Goal: Book appointment/travel/reservation

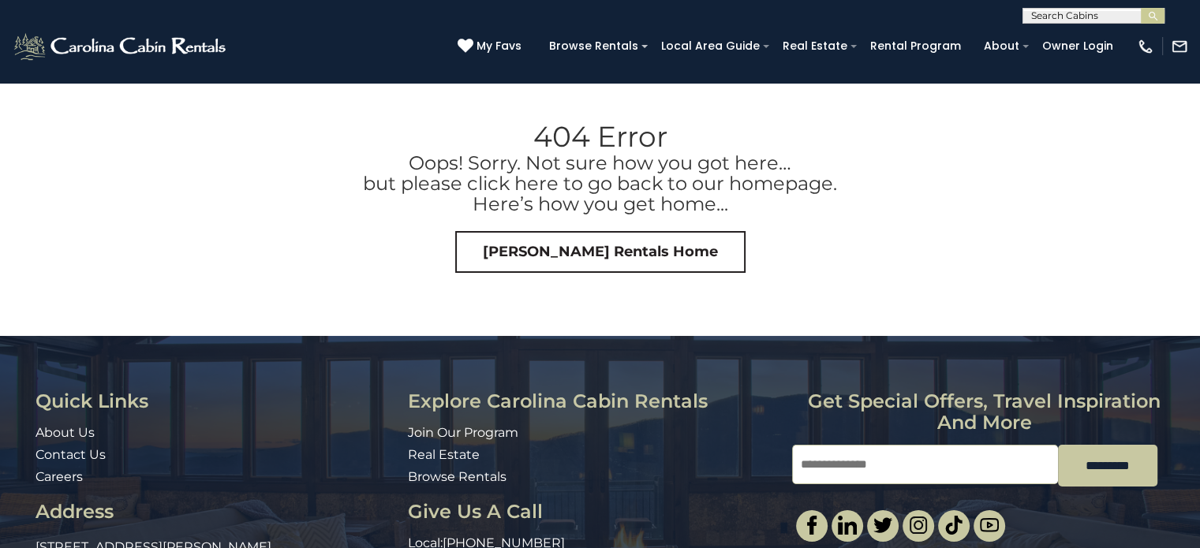
click at [1065, 12] on input "text" at bounding box center [1092, 19] width 138 height 16
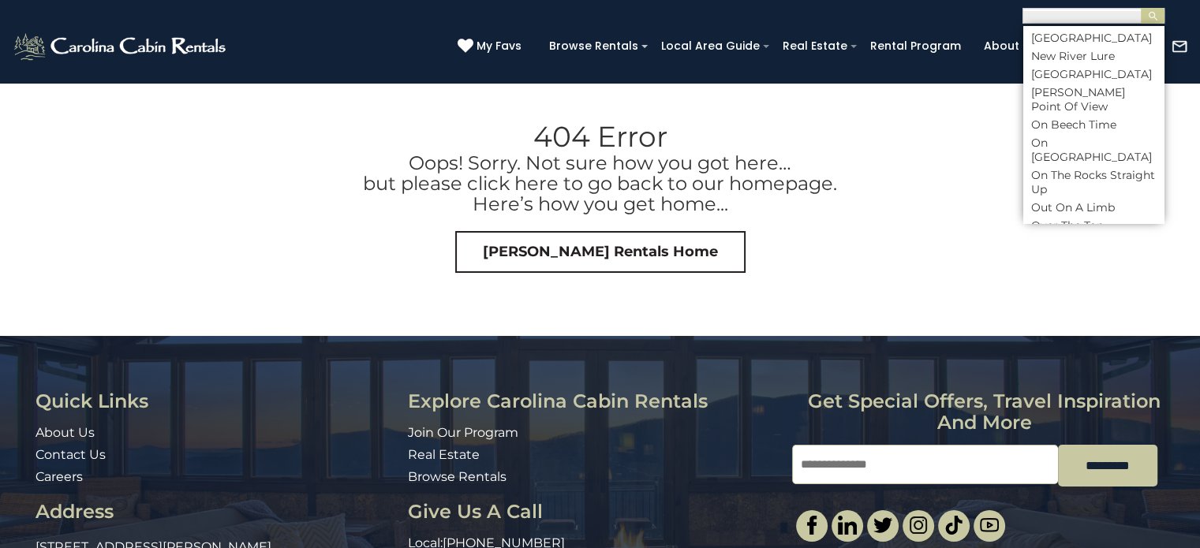
scroll to position [5758, 0]
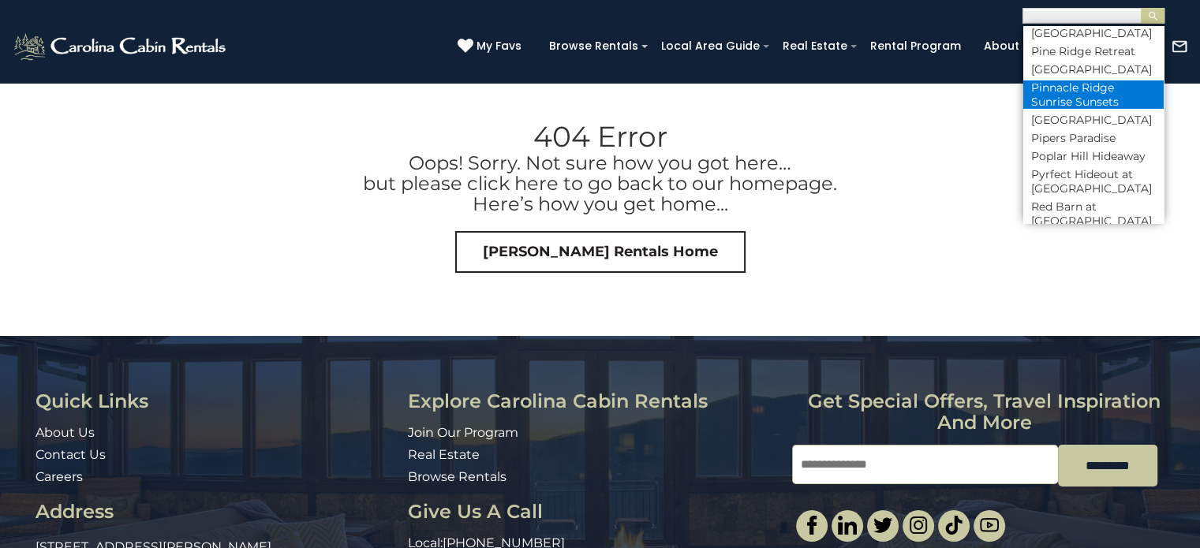
click at [1060, 109] on li "Pinnacle Ridge Sunrise Sunsets" at bounding box center [1093, 94] width 140 height 28
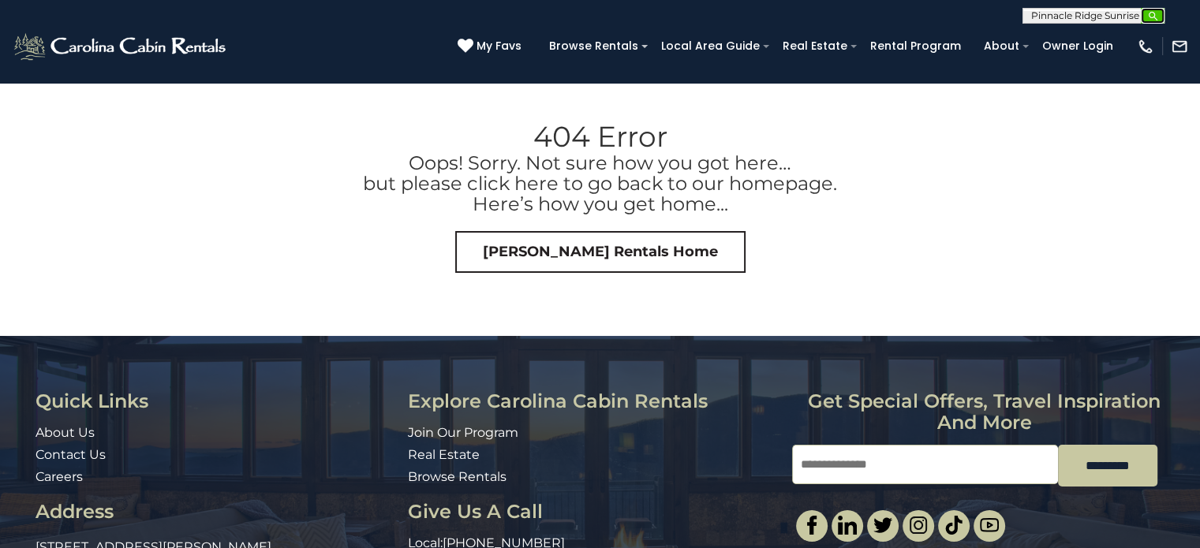
click at [1147, 18] on img "submit" at bounding box center [1153, 16] width 12 height 12
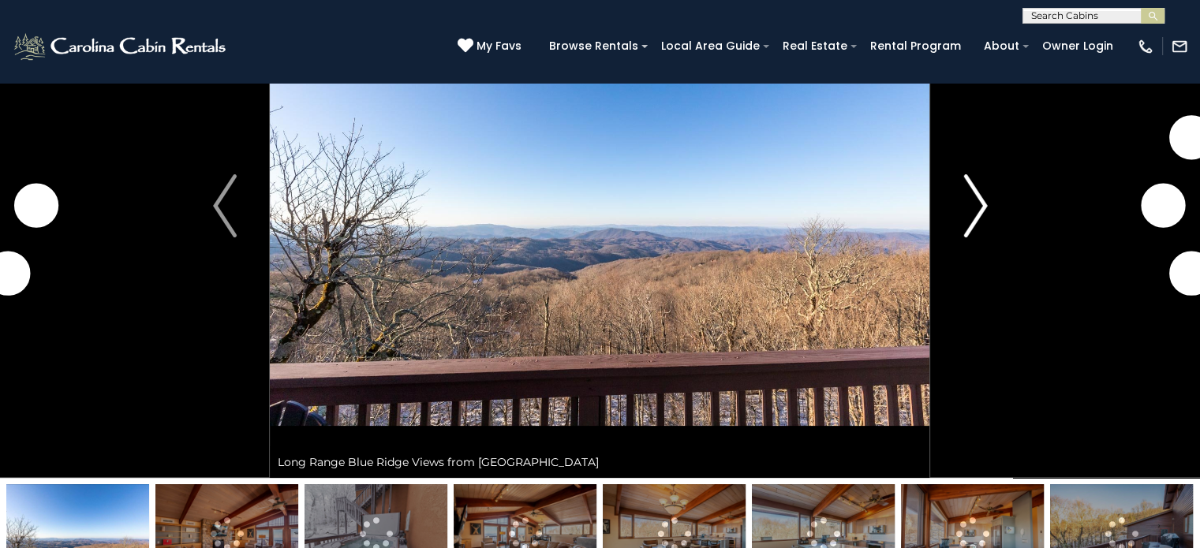
scroll to position [158, 0]
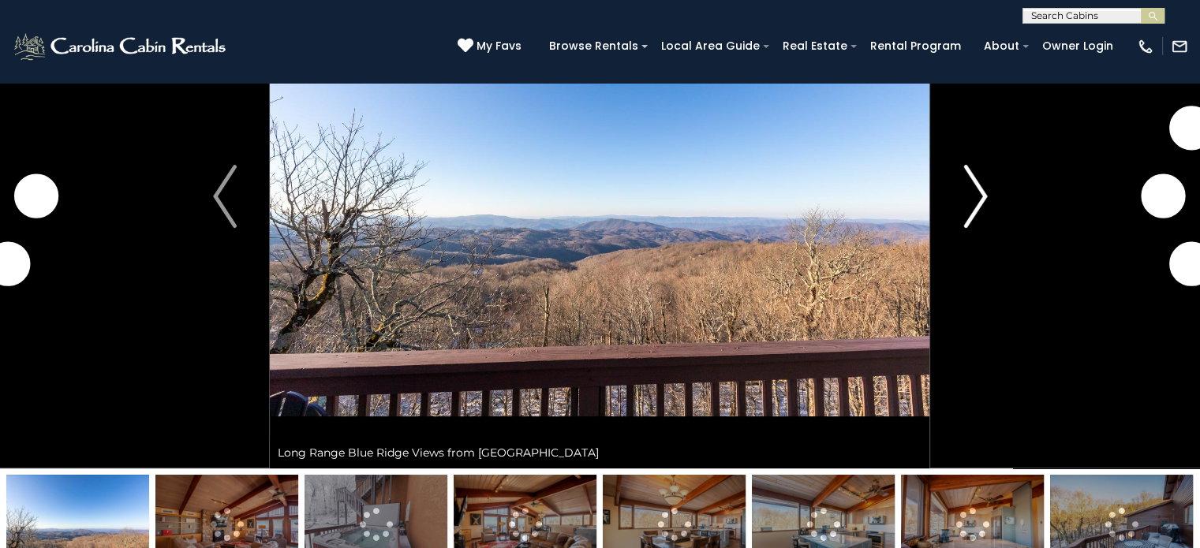
click at [978, 190] on img "Next" at bounding box center [975, 196] width 24 height 63
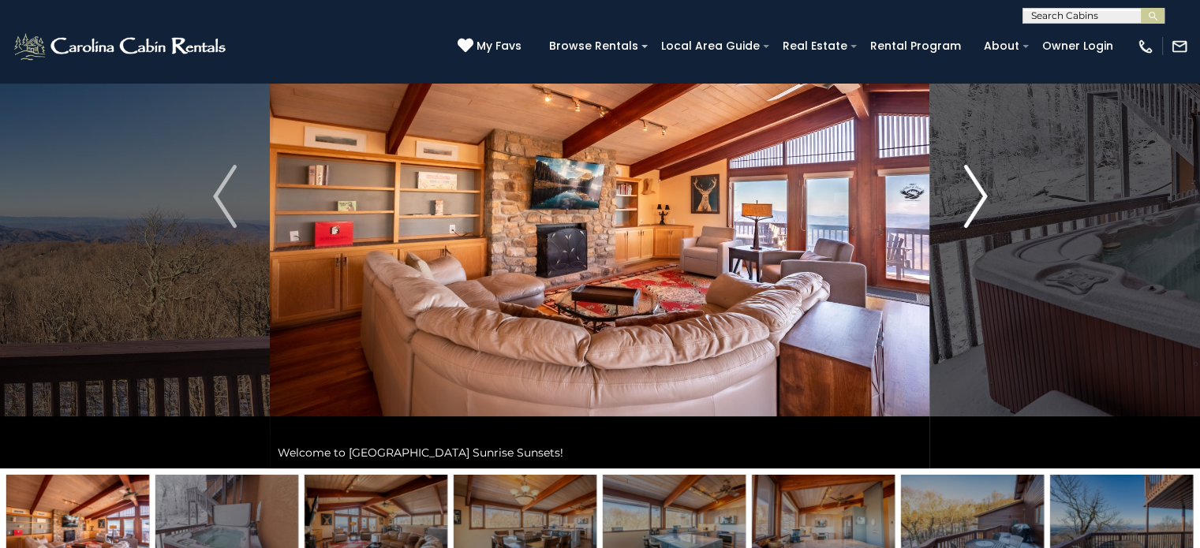
click at [977, 192] on img "Next" at bounding box center [975, 196] width 24 height 63
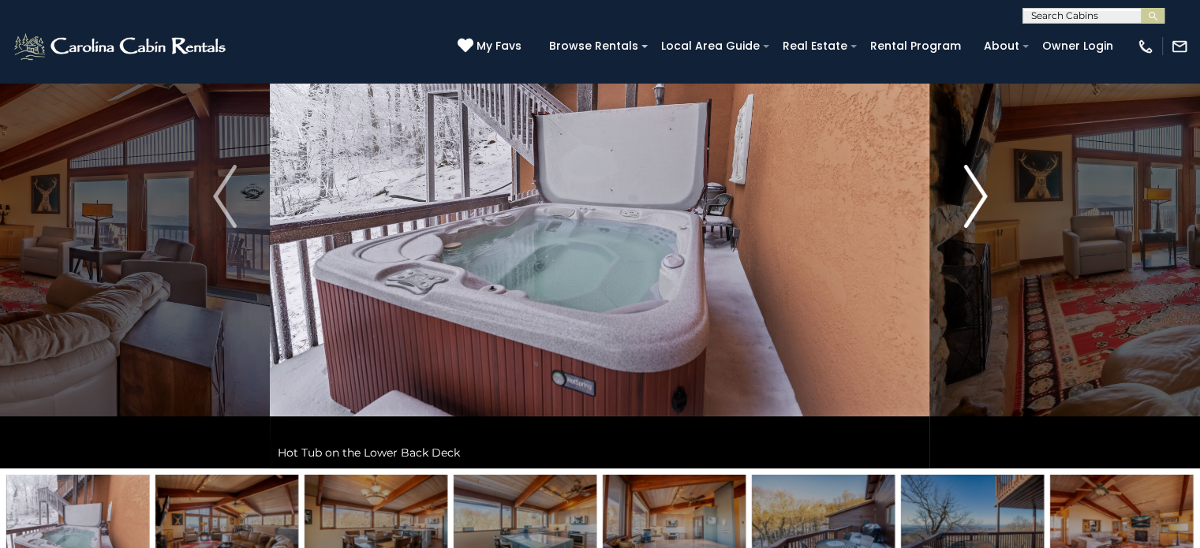
click at [977, 192] on img "Next" at bounding box center [975, 196] width 24 height 63
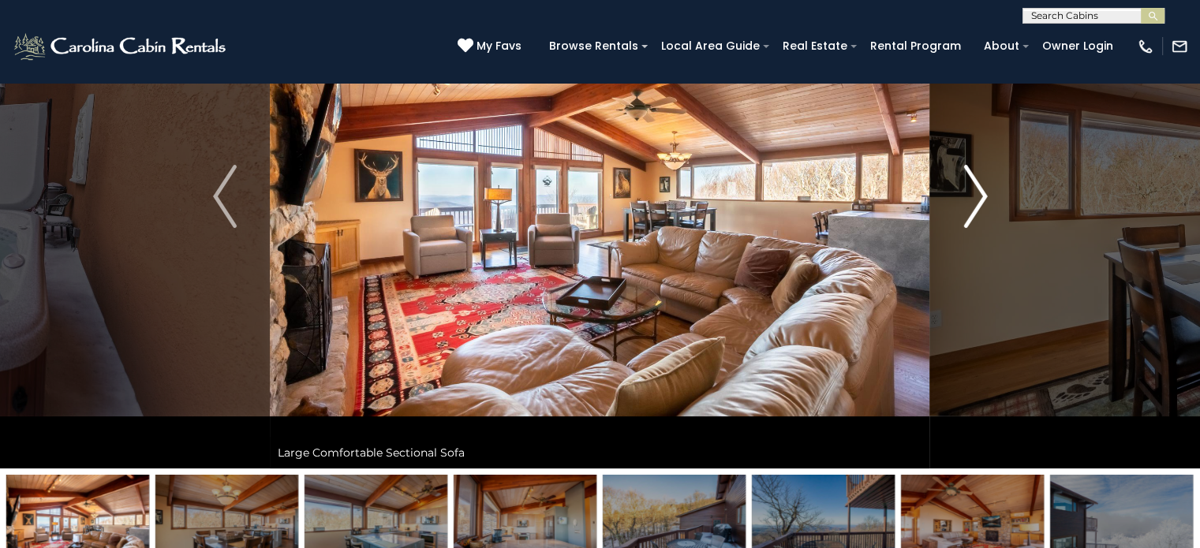
click at [977, 192] on img "Next" at bounding box center [975, 196] width 24 height 63
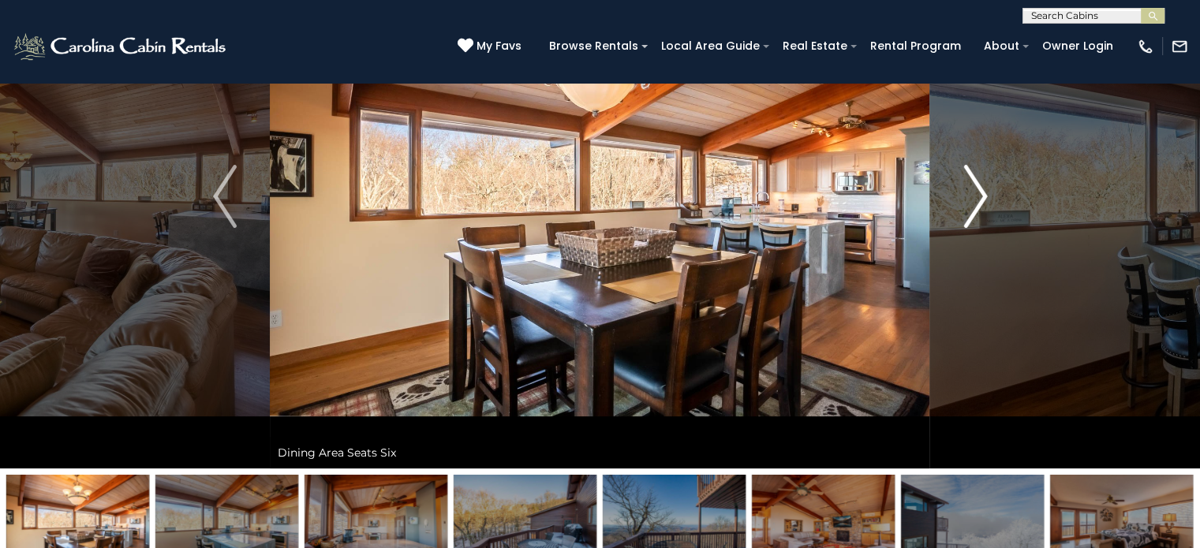
click at [977, 192] on img "Next" at bounding box center [975, 196] width 24 height 63
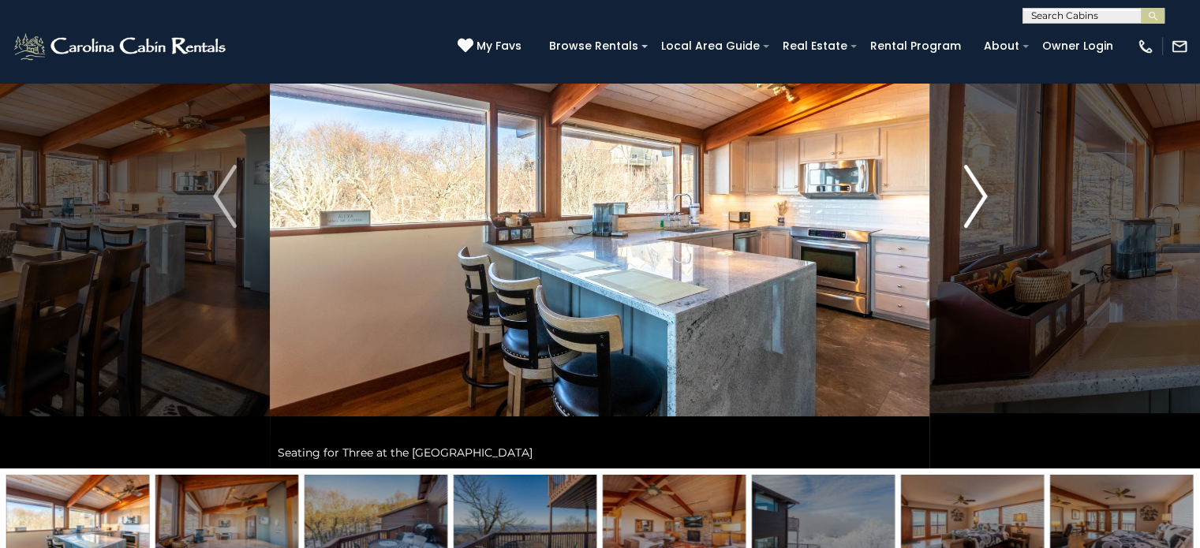
click at [977, 192] on img "Next" at bounding box center [975, 196] width 24 height 63
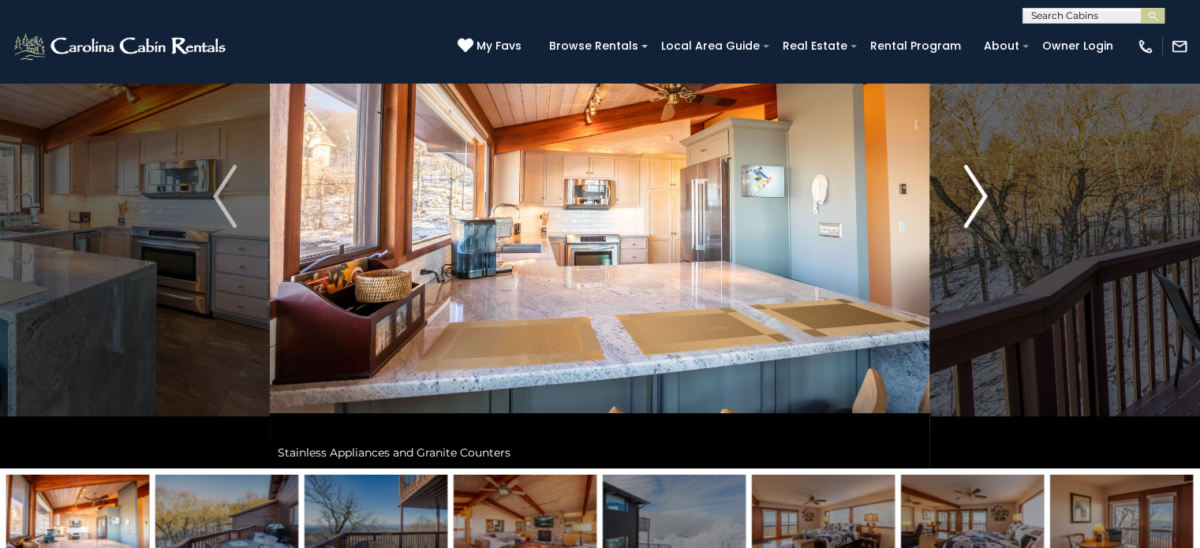
click at [977, 192] on img "Next" at bounding box center [975, 196] width 24 height 63
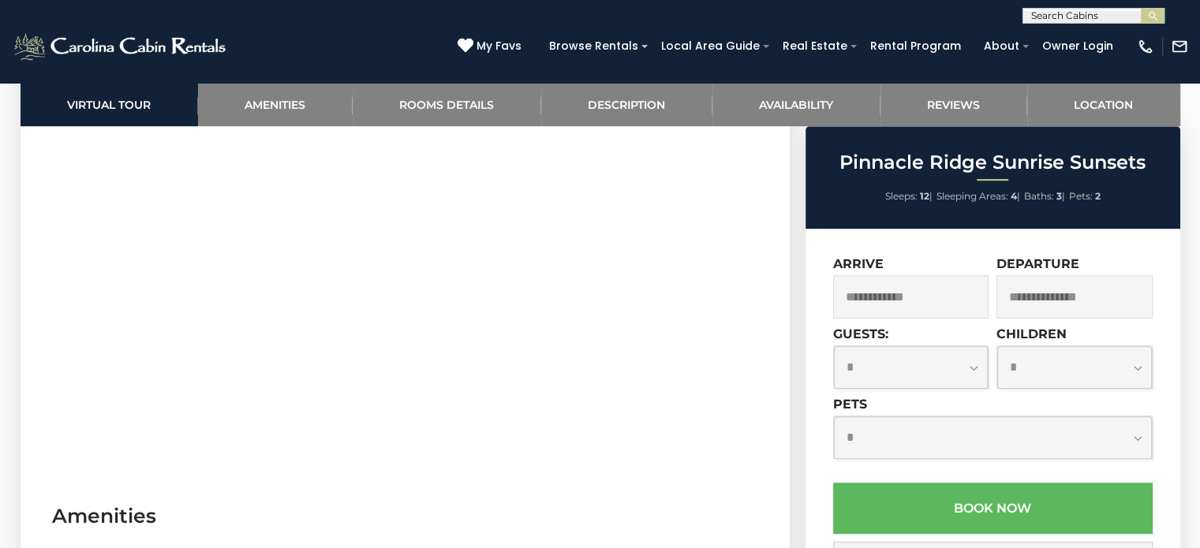
scroll to position [710, 0]
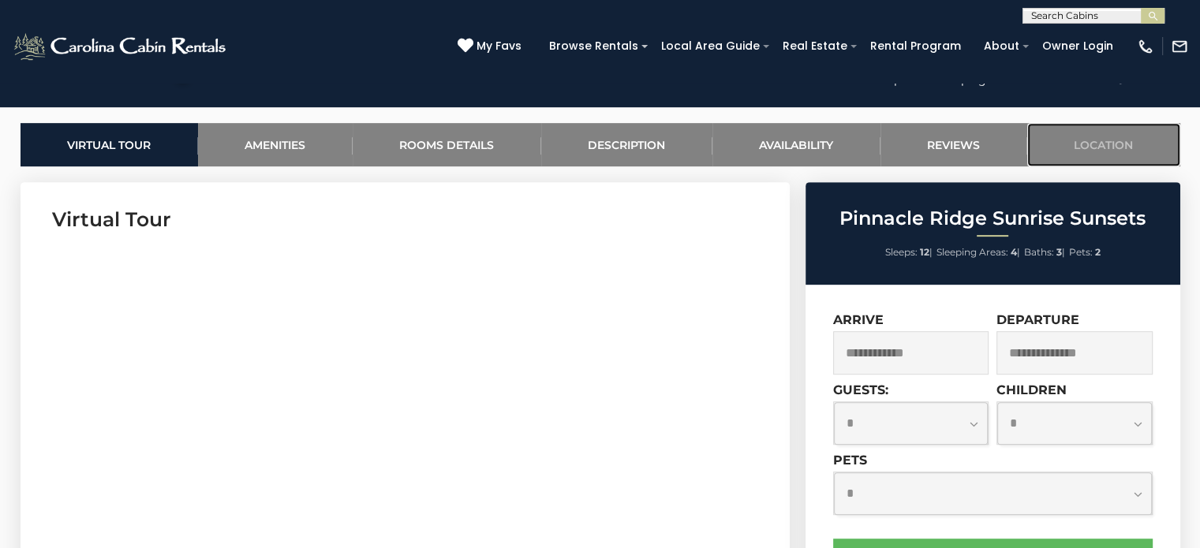
click at [1086, 148] on link "Location" at bounding box center [1103, 144] width 153 height 43
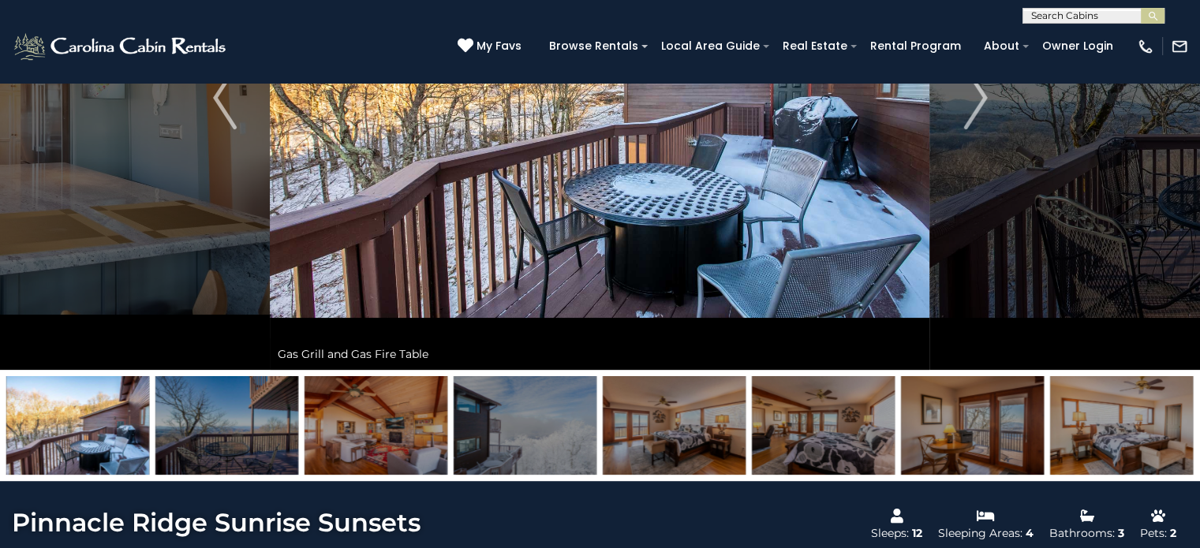
scroll to position [149, 0]
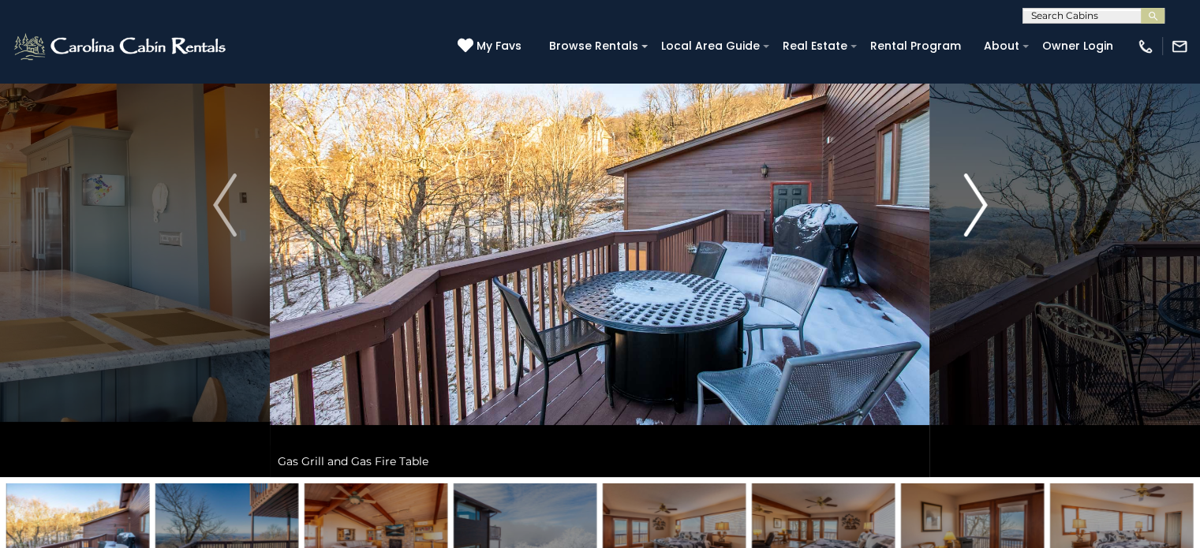
click at [969, 204] on img "Next" at bounding box center [975, 205] width 24 height 63
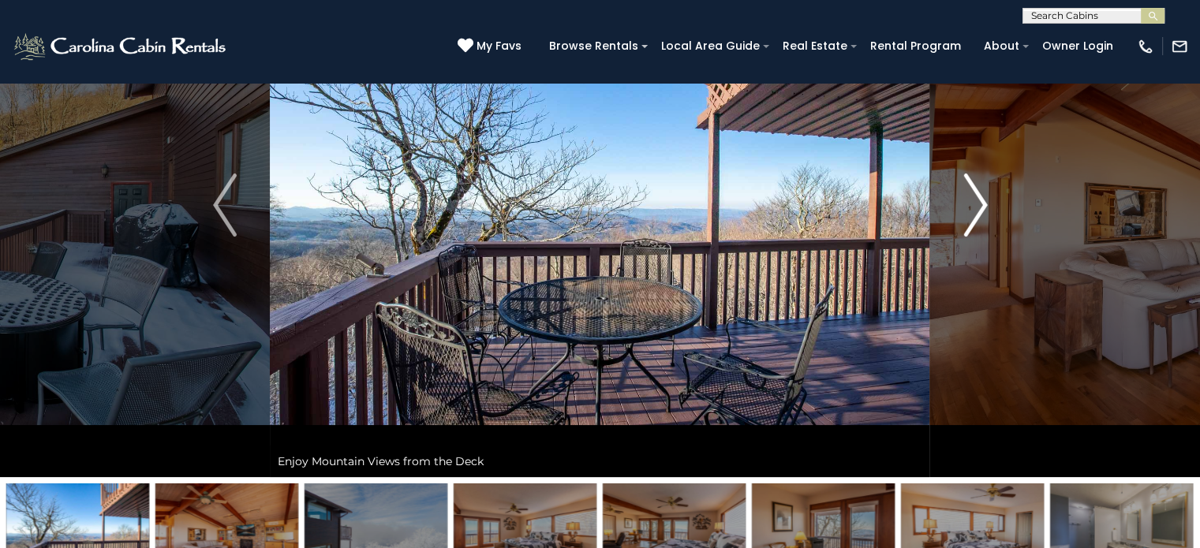
click at [969, 204] on img "Next" at bounding box center [975, 205] width 24 height 63
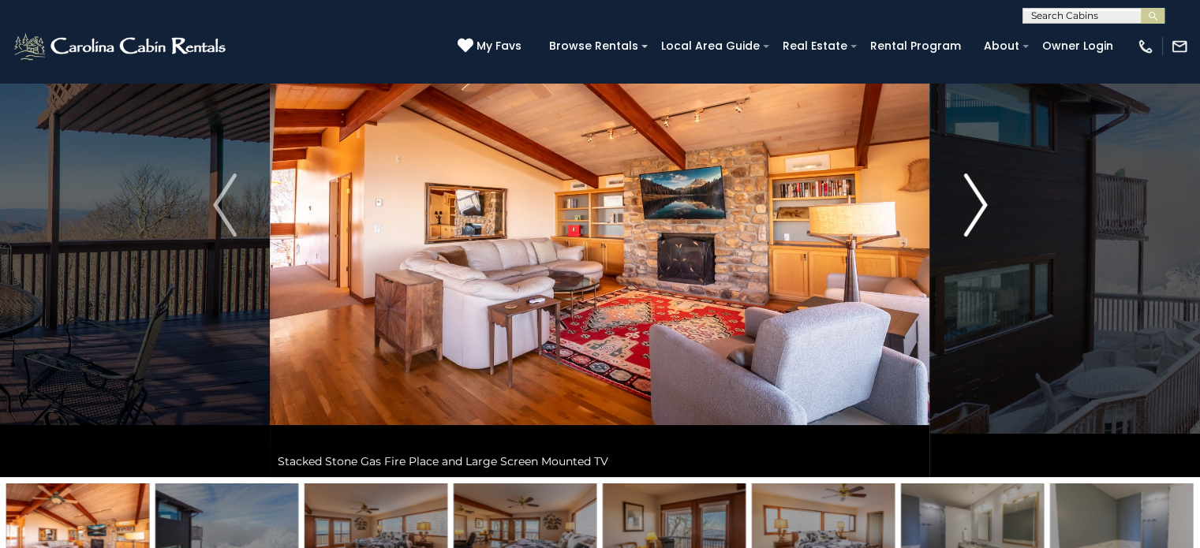
click at [969, 204] on img "Next" at bounding box center [975, 205] width 24 height 63
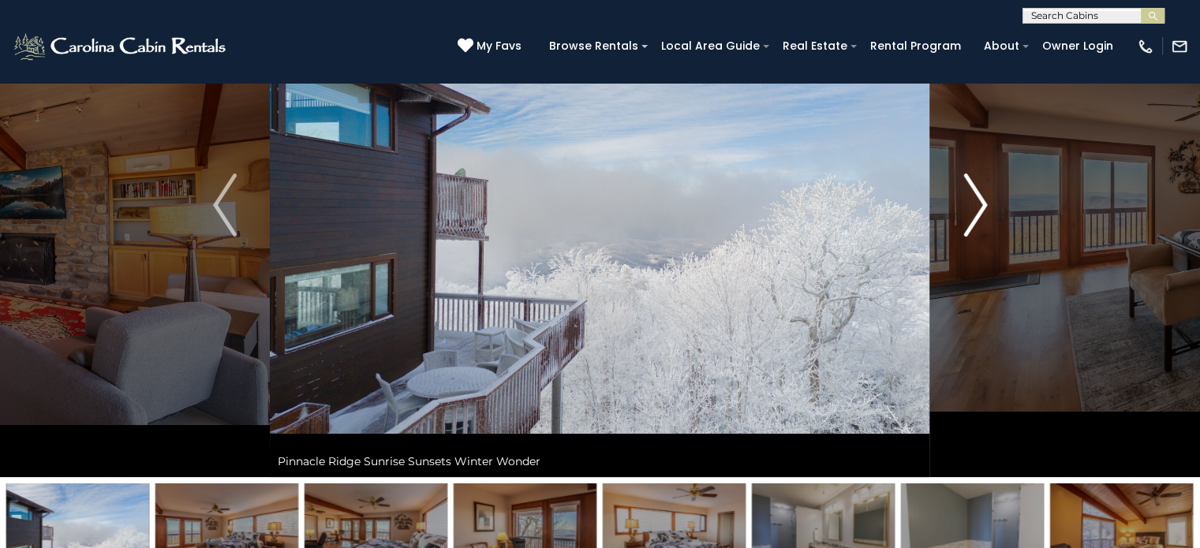
click at [969, 204] on img "Next" at bounding box center [975, 205] width 24 height 63
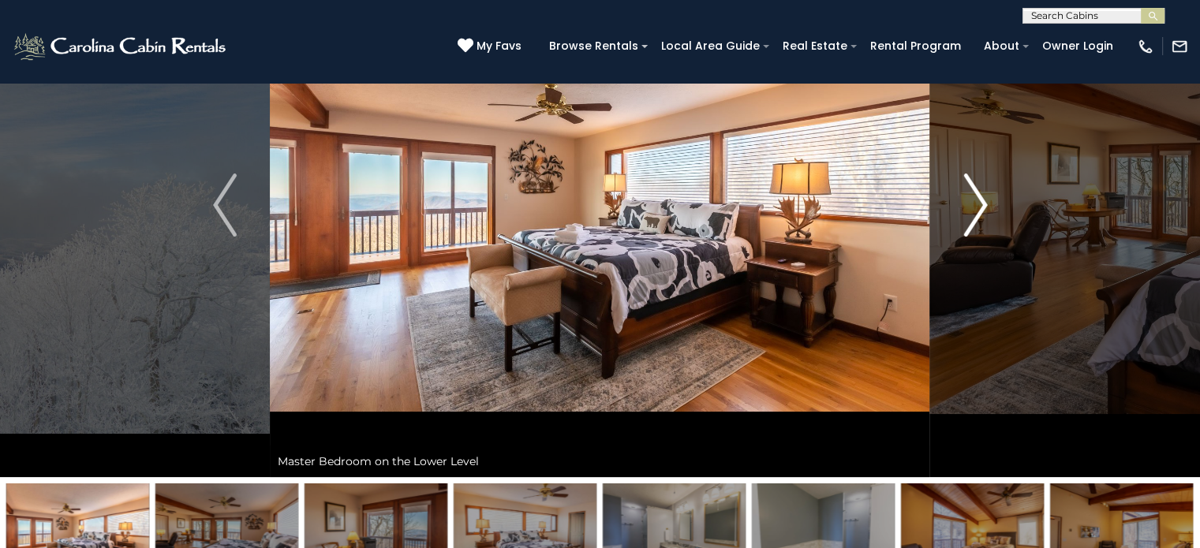
click at [969, 204] on img "Next" at bounding box center [975, 205] width 24 height 63
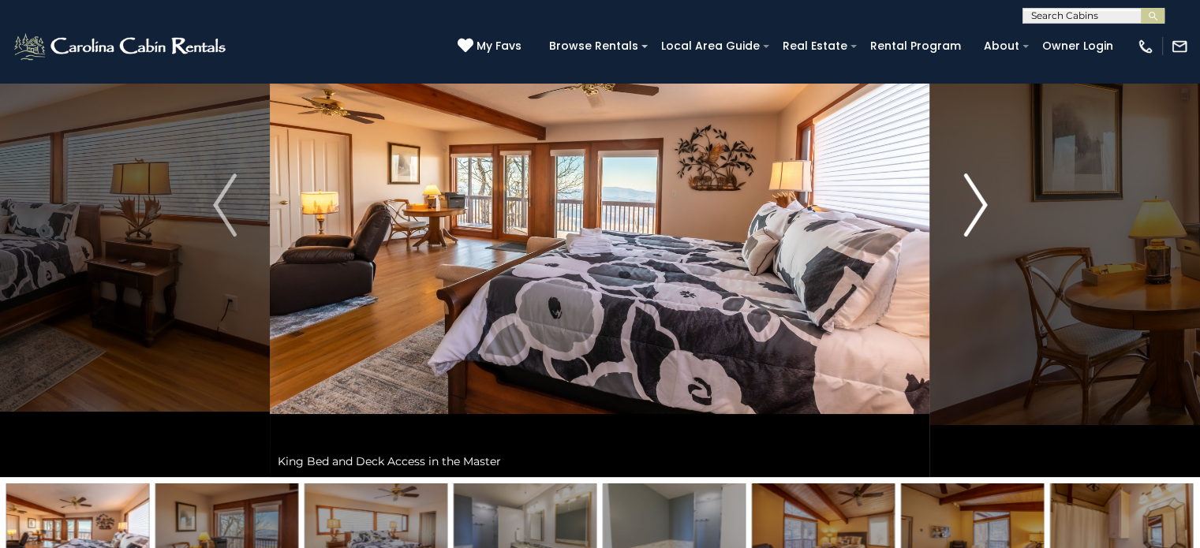
click at [969, 204] on img "Next" at bounding box center [975, 205] width 24 height 63
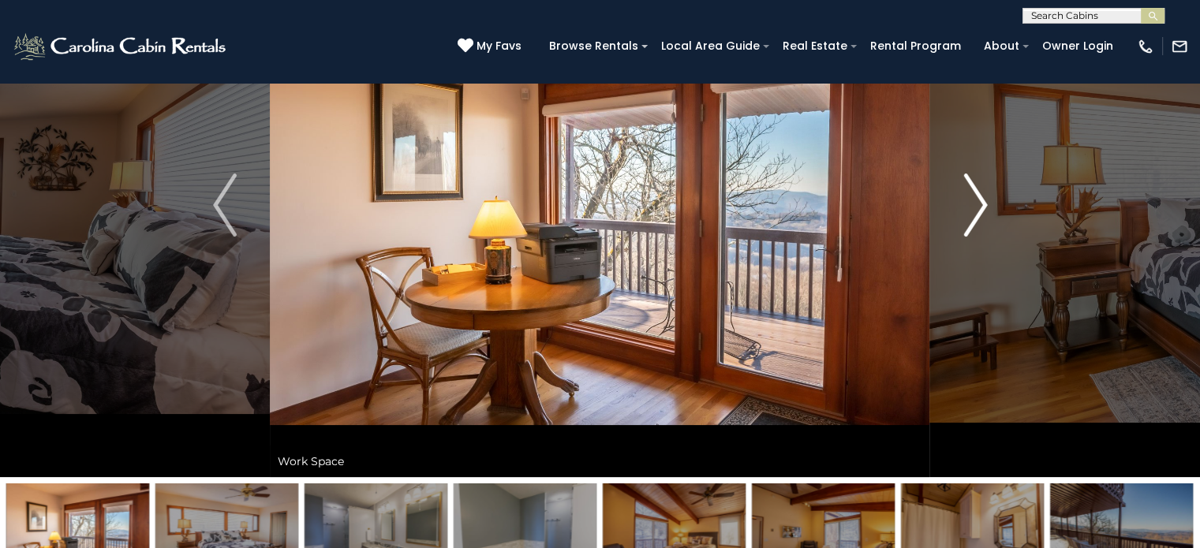
click at [969, 204] on img "Next" at bounding box center [975, 205] width 24 height 63
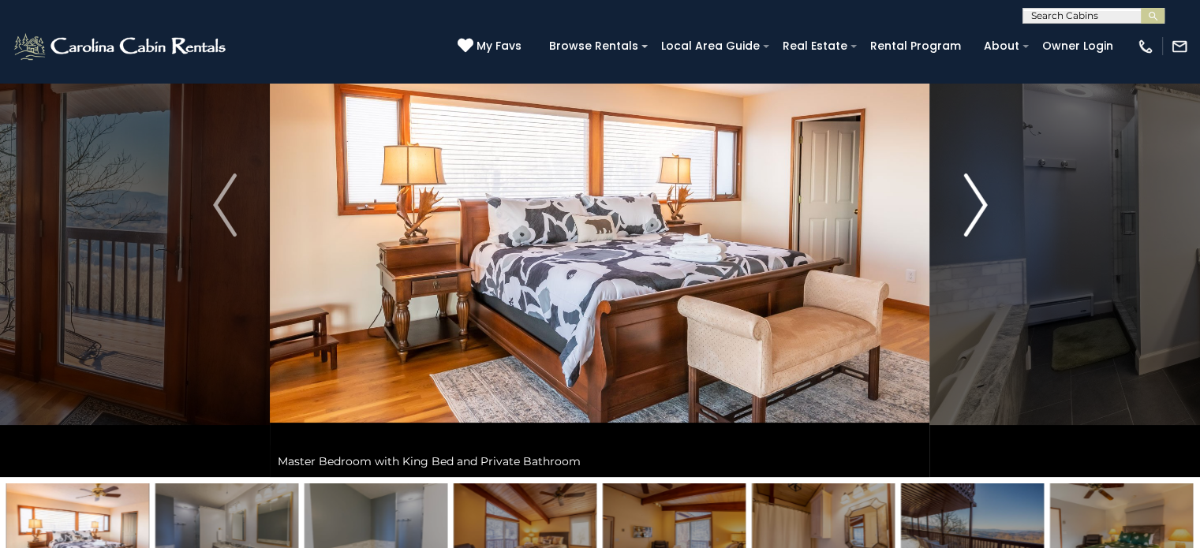
click at [969, 204] on img "Next" at bounding box center [975, 205] width 24 height 63
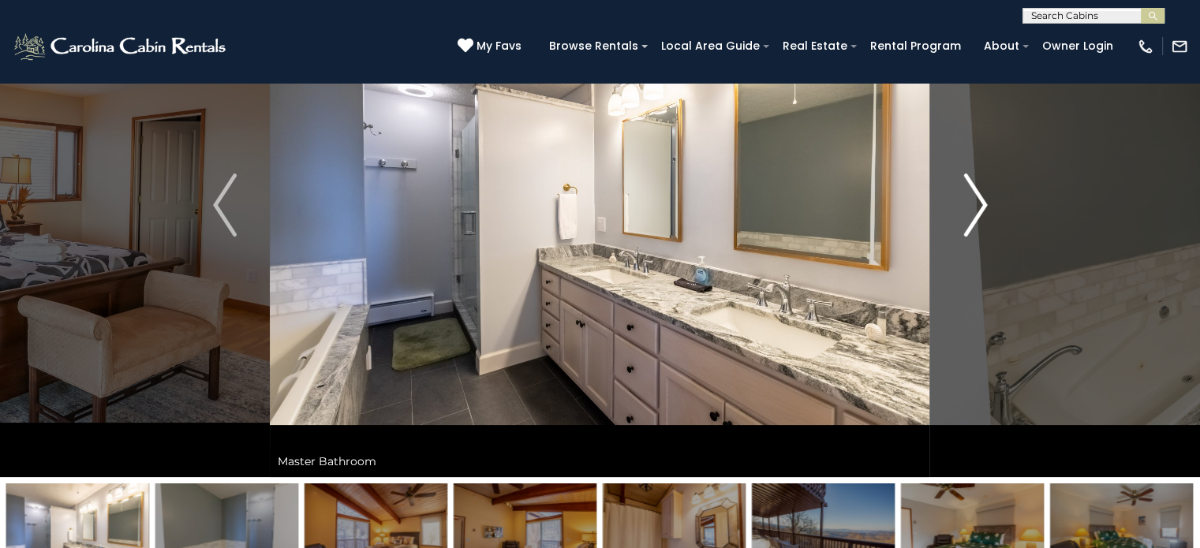
click at [969, 204] on img "Next" at bounding box center [975, 205] width 24 height 63
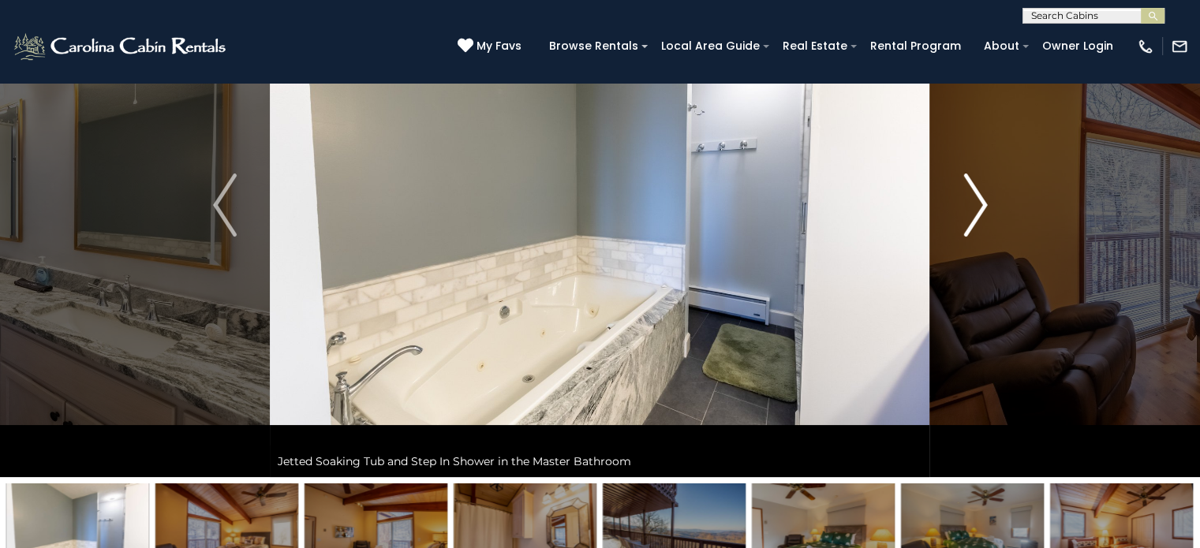
click at [966, 204] on img "Next" at bounding box center [975, 205] width 24 height 63
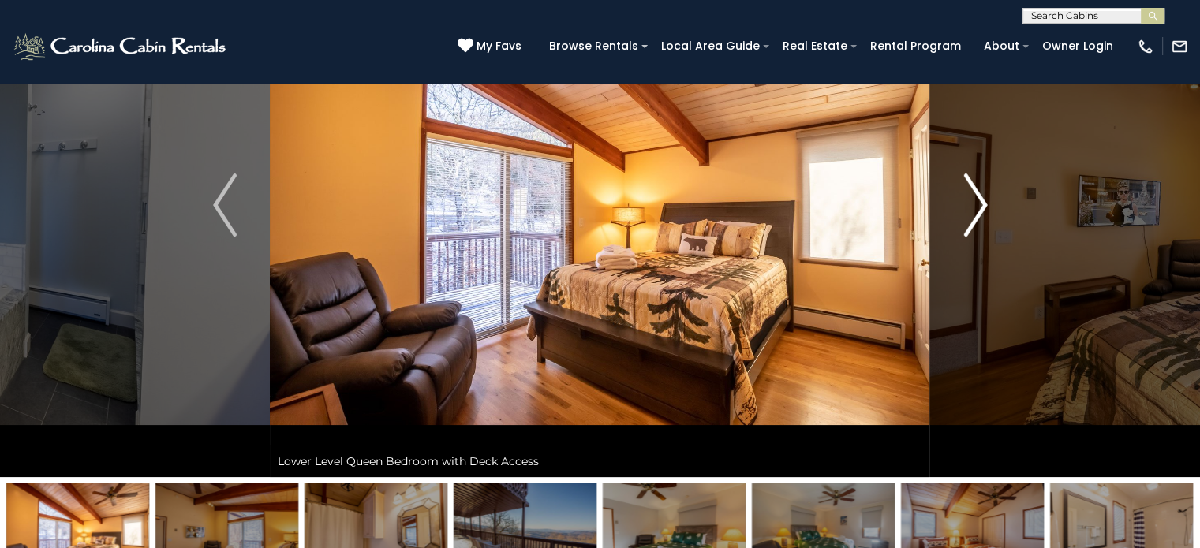
click at [966, 204] on img "Next" at bounding box center [975, 205] width 24 height 63
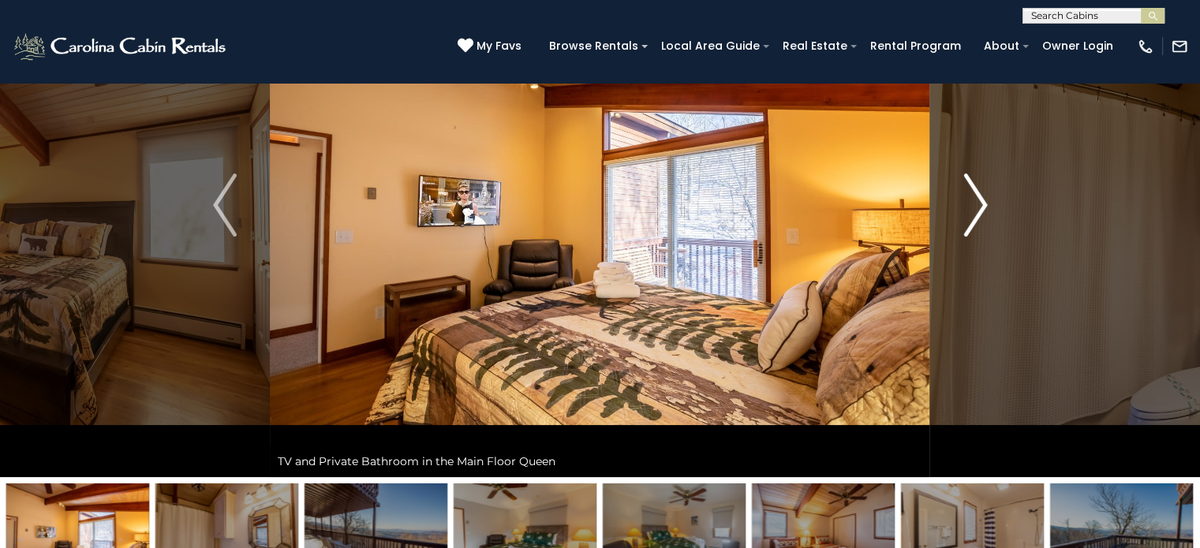
click at [966, 204] on img "Next" at bounding box center [975, 205] width 24 height 63
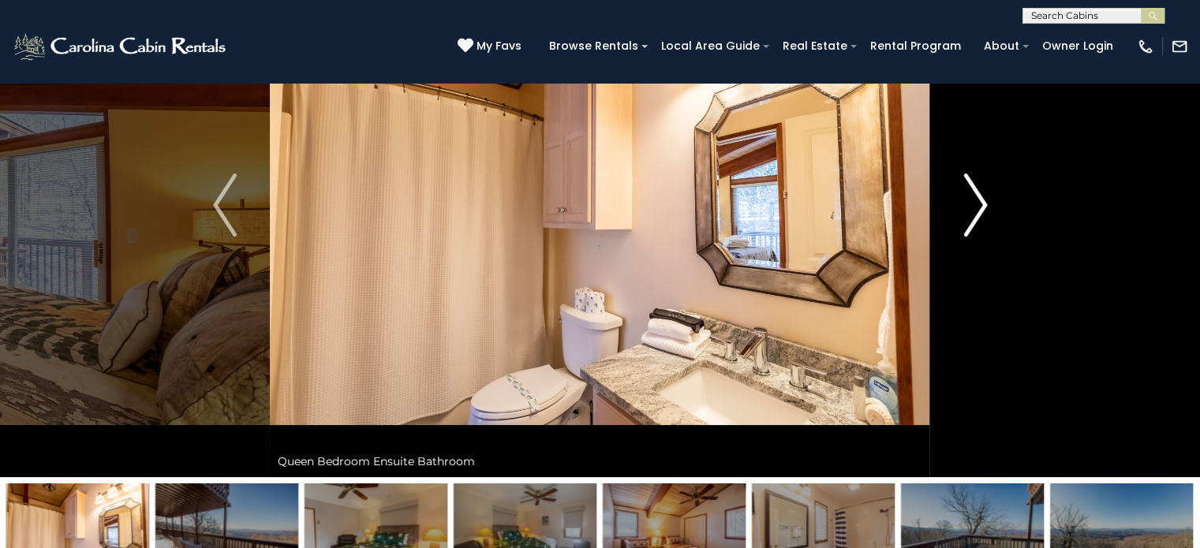
click at [966, 204] on img "Next" at bounding box center [975, 205] width 24 height 63
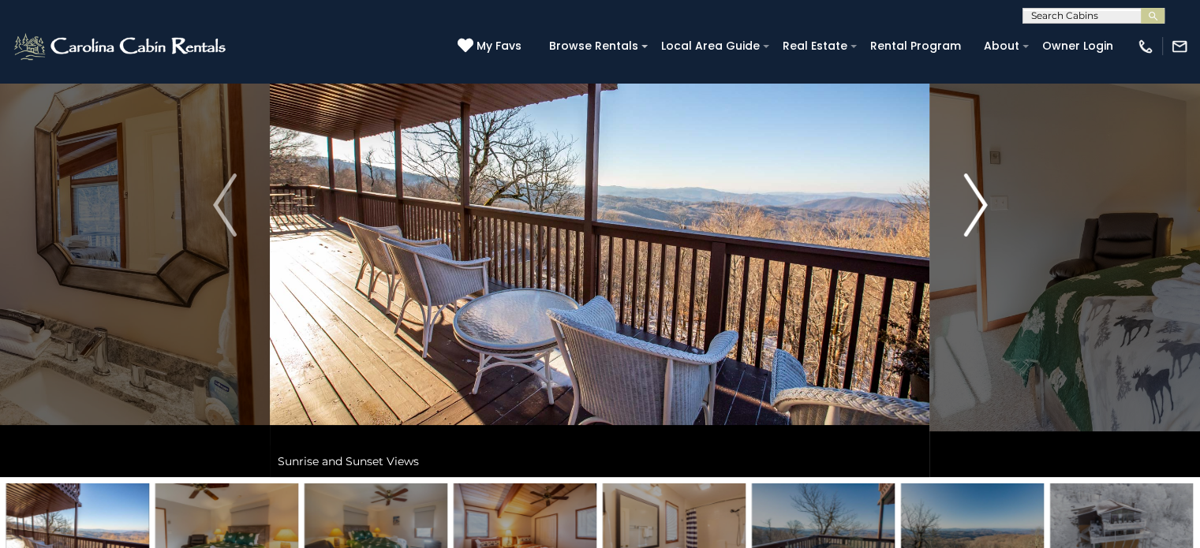
click at [966, 204] on img "Next" at bounding box center [975, 205] width 24 height 63
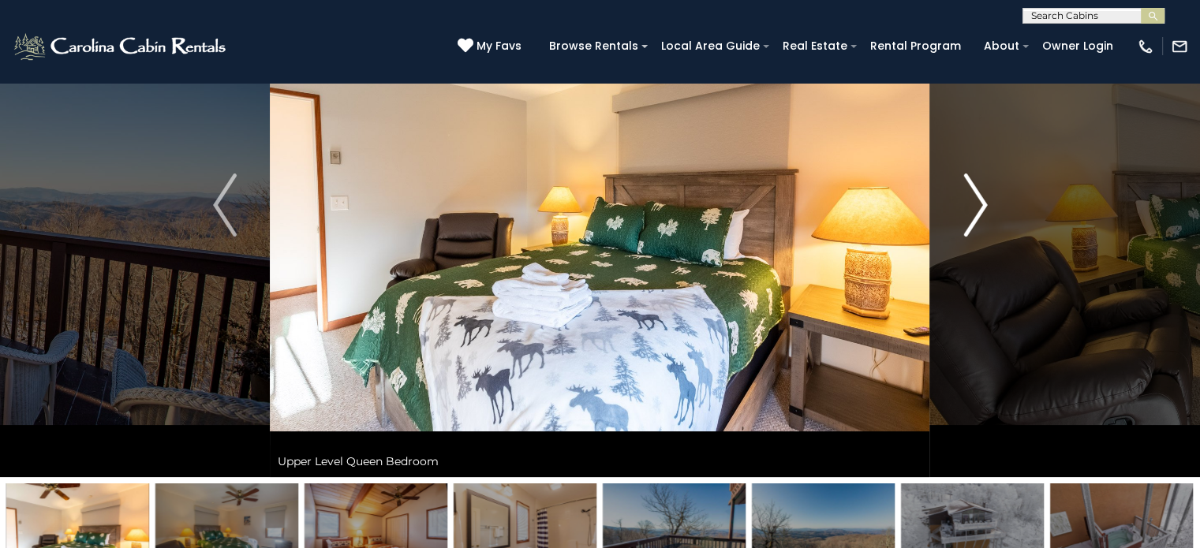
click at [966, 204] on img "Next" at bounding box center [975, 205] width 24 height 63
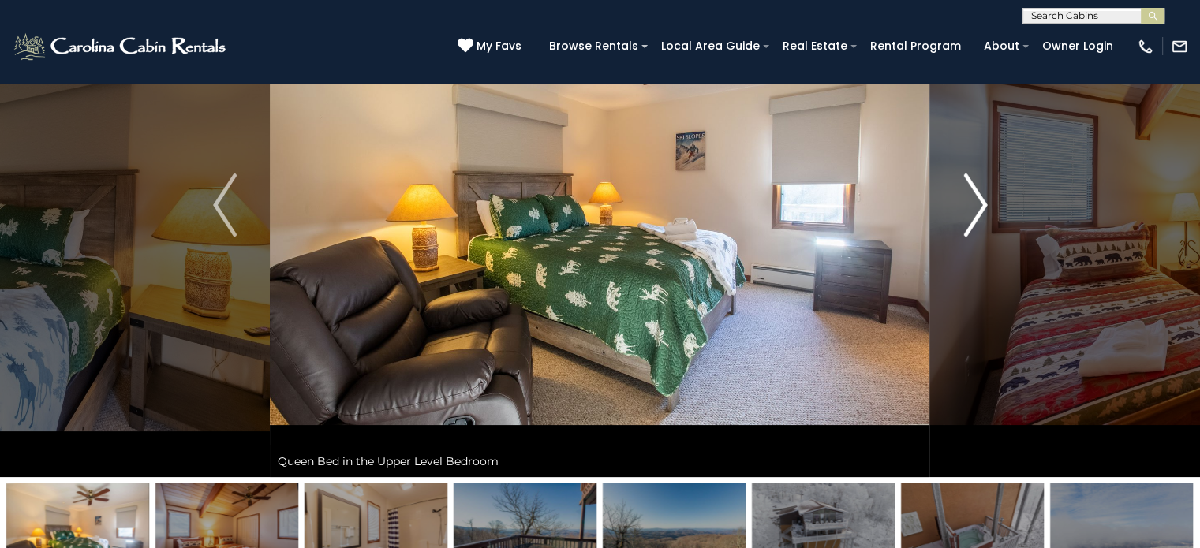
click at [966, 204] on img "Next" at bounding box center [975, 205] width 24 height 63
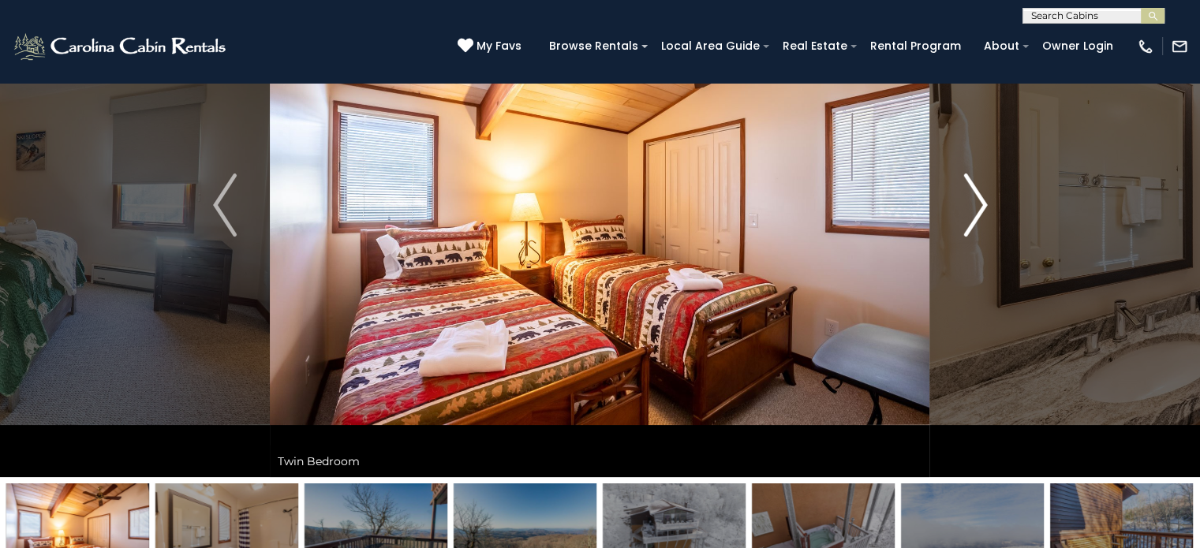
click at [966, 204] on img "Next" at bounding box center [975, 205] width 24 height 63
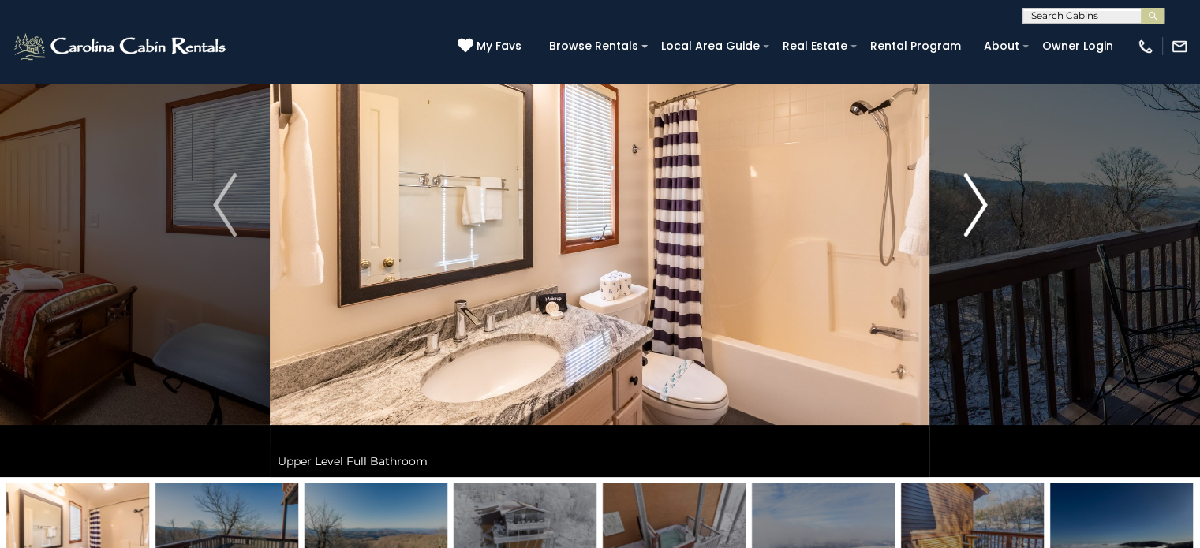
click at [966, 204] on img "Next" at bounding box center [975, 205] width 24 height 63
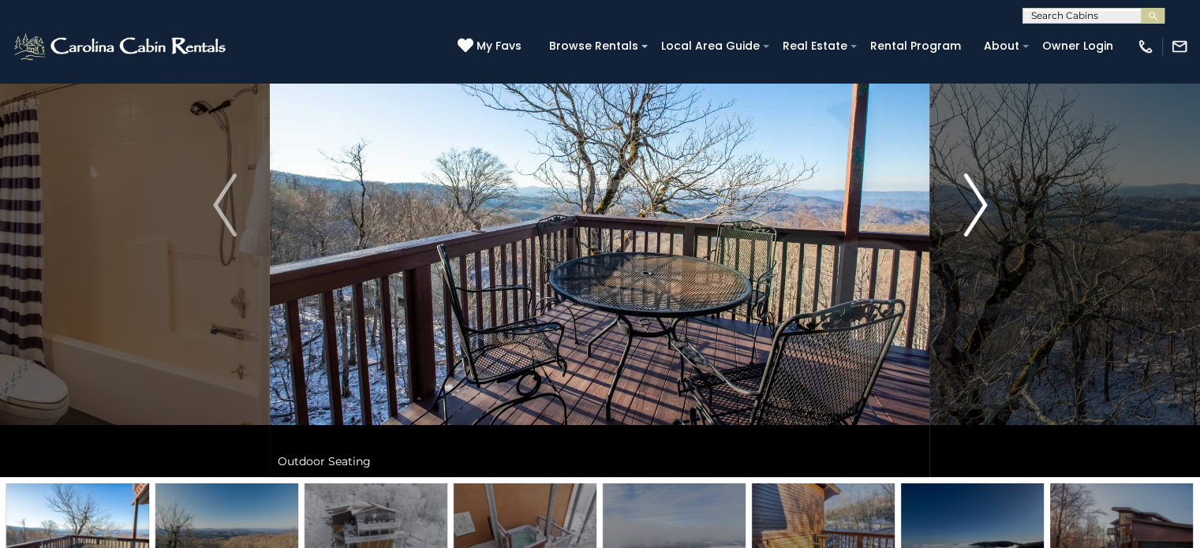
click at [966, 204] on img "Next" at bounding box center [975, 205] width 24 height 63
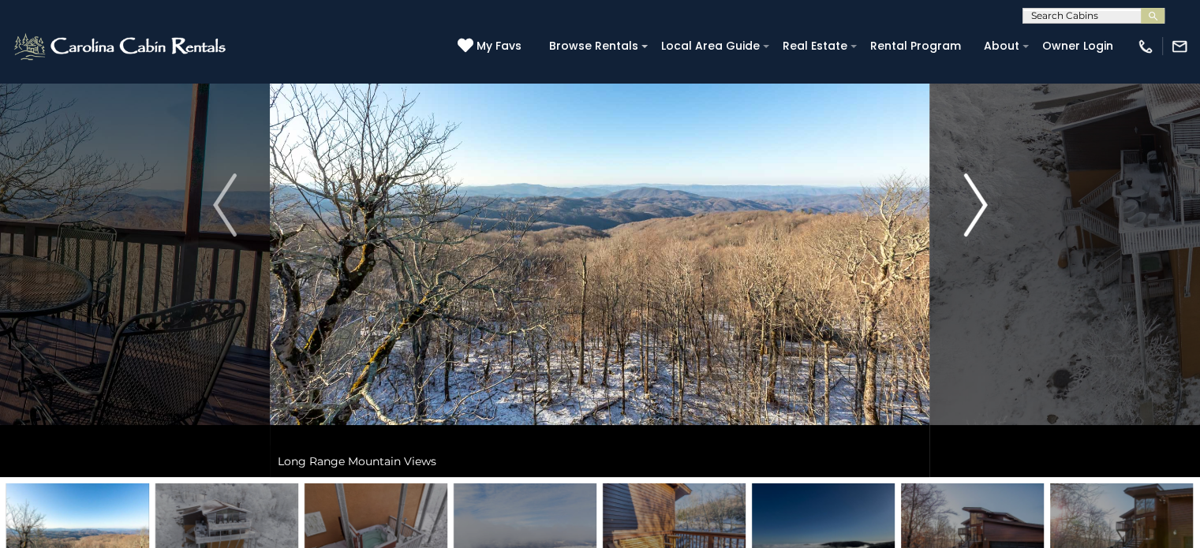
click at [966, 204] on img "Next" at bounding box center [975, 205] width 24 height 63
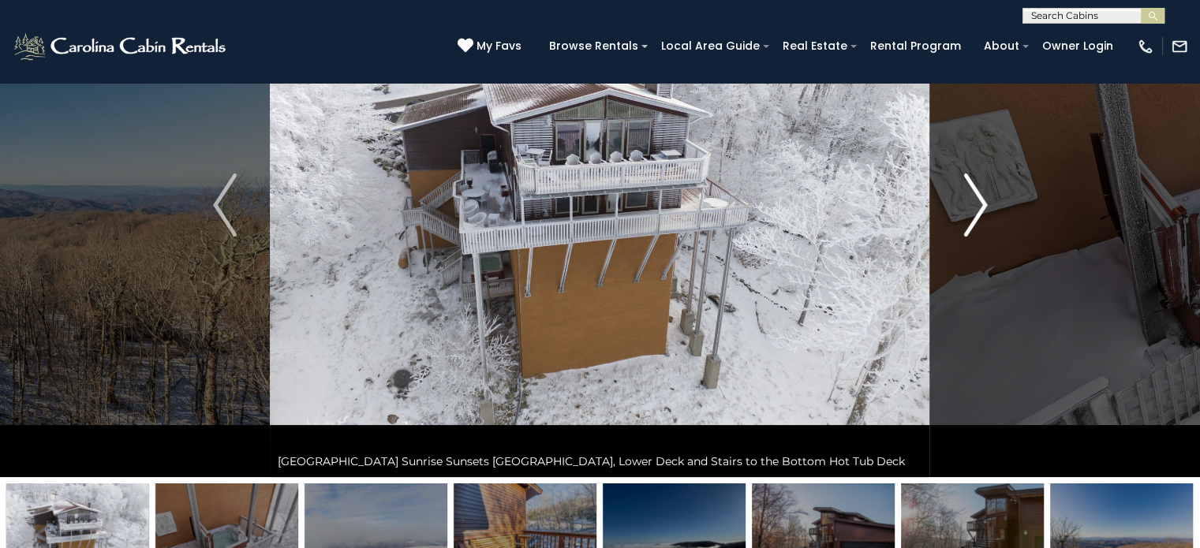
click at [966, 204] on img "Next" at bounding box center [975, 205] width 24 height 63
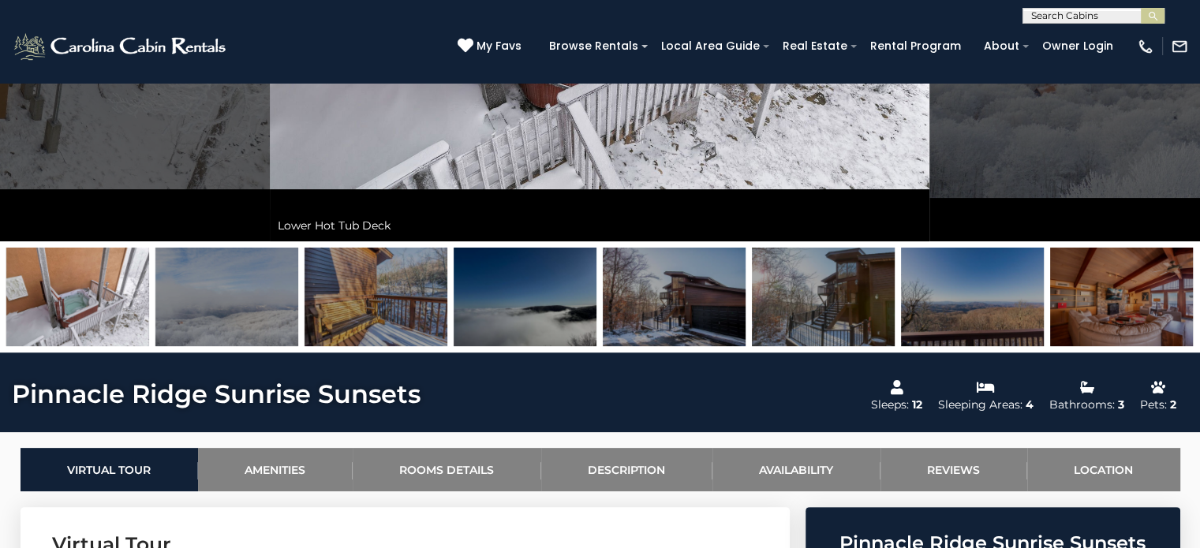
scroll to position [386, 0]
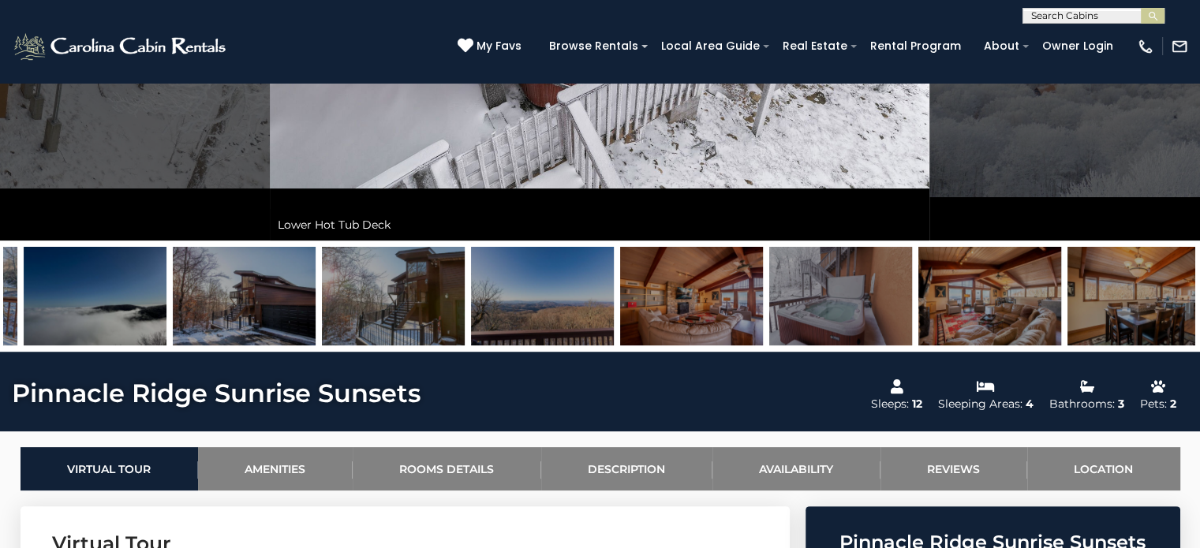
drag, startPoint x: 959, startPoint y: 315, endPoint x: 529, endPoint y: 323, distance: 430.0
click at [529, 323] on img at bounding box center [542, 296] width 143 height 99
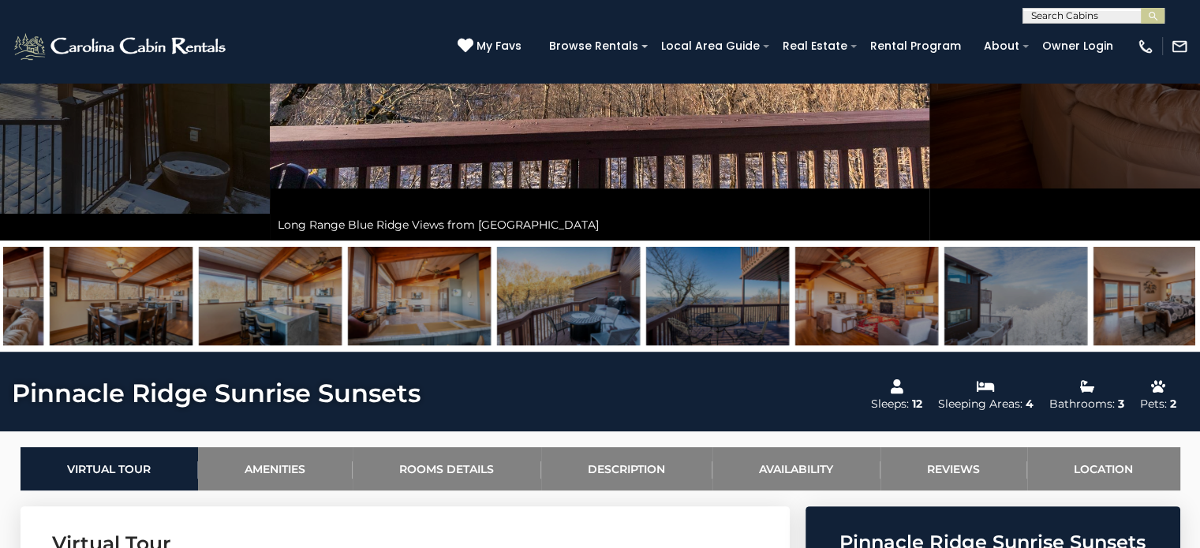
drag, startPoint x: 896, startPoint y: 314, endPoint x: 344, endPoint y: 300, distance: 552.4
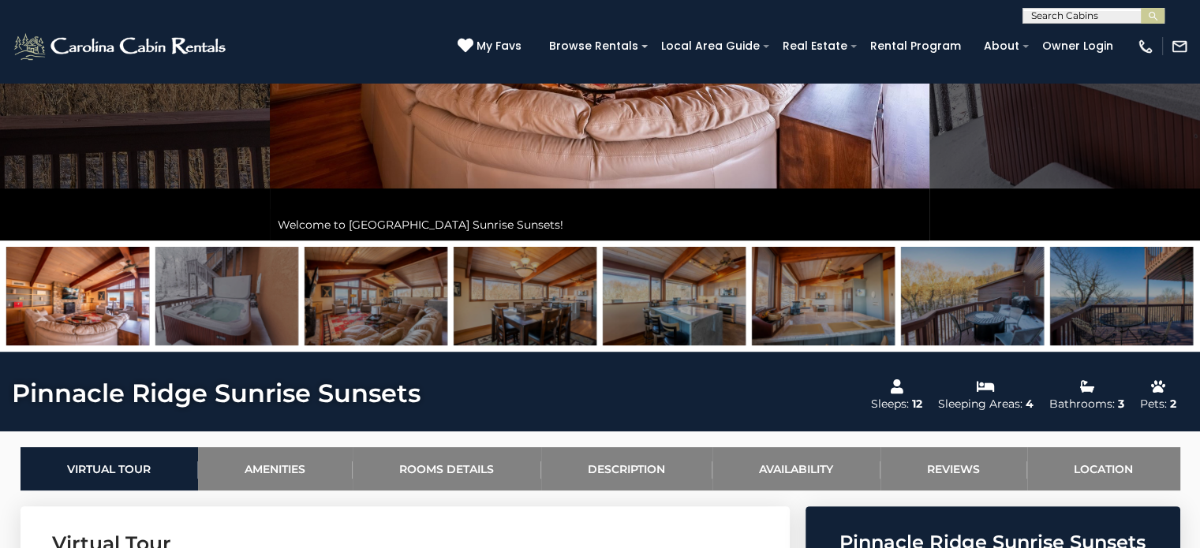
drag, startPoint x: 764, startPoint y: 292, endPoint x: 0, endPoint y: 236, distance: 765.6
click at [0, 237] on div "Steps to the Split-Level Entrance [GEOGRAPHIC_DATA] [GEOGRAPHIC_DATA] Views fro…" at bounding box center [600, 24] width 1200 height 656
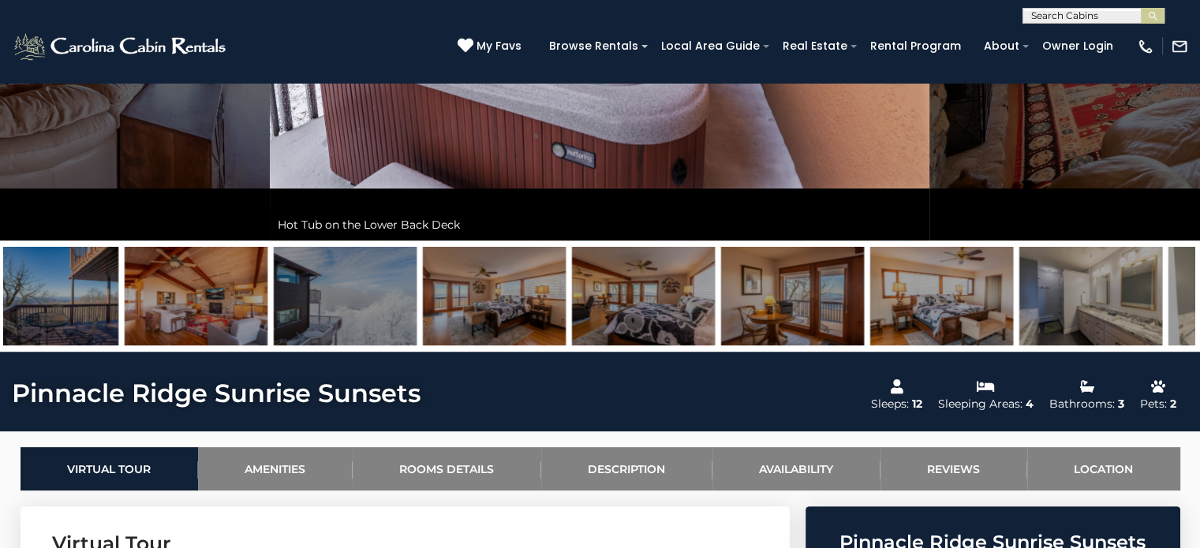
drag, startPoint x: 1017, startPoint y: 308, endPoint x: 160, endPoint y: 299, distance: 856.7
click at [160, 299] on img at bounding box center [196, 296] width 143 height 99
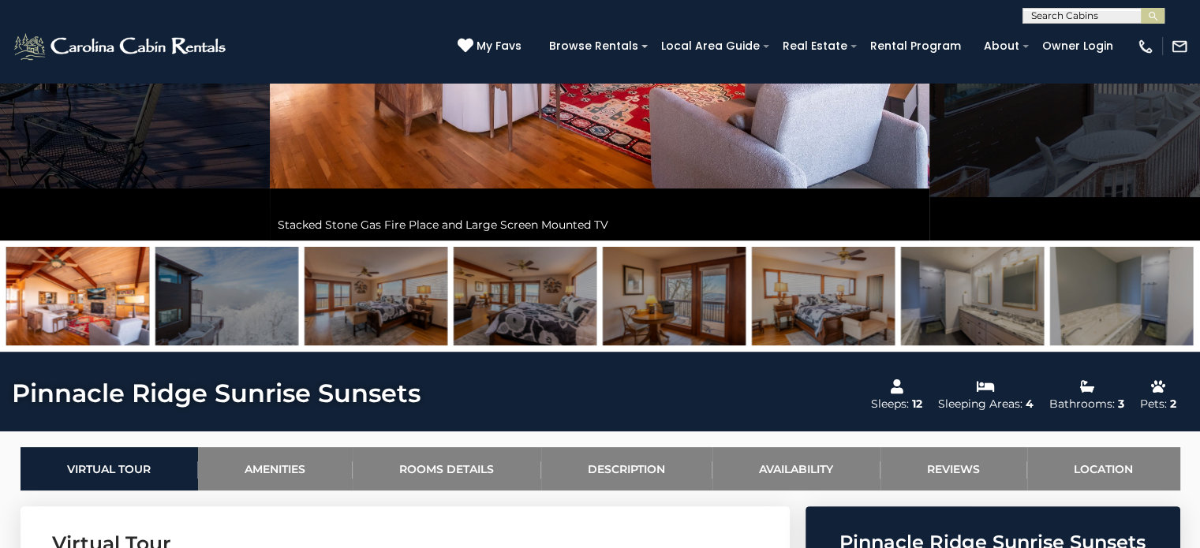
click at [556, 302] on img at bounding box center [525, 296] width 143 height 99
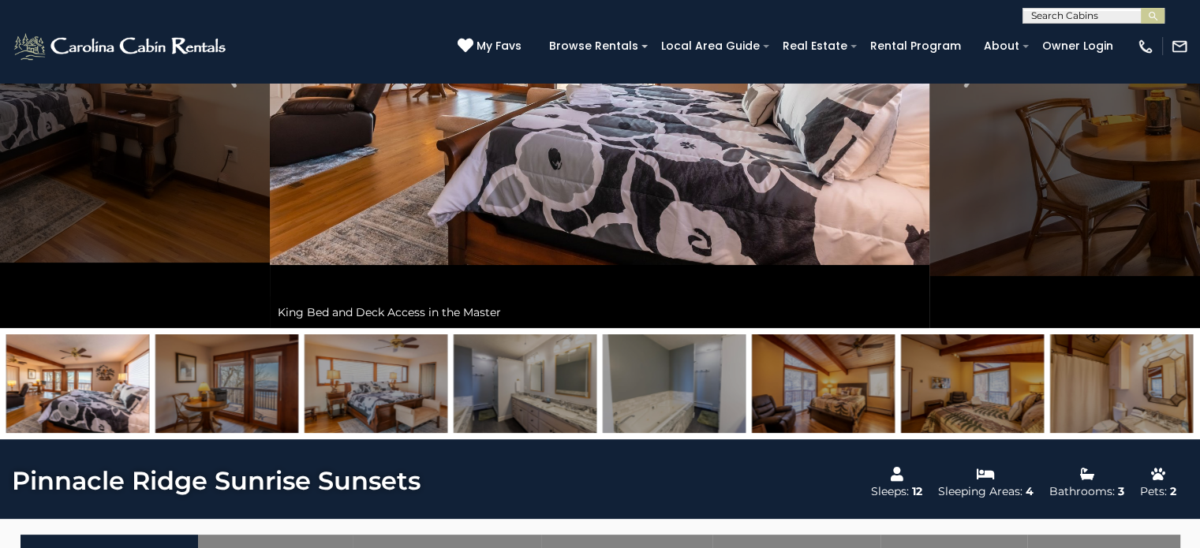
scroll to position [307, 0]
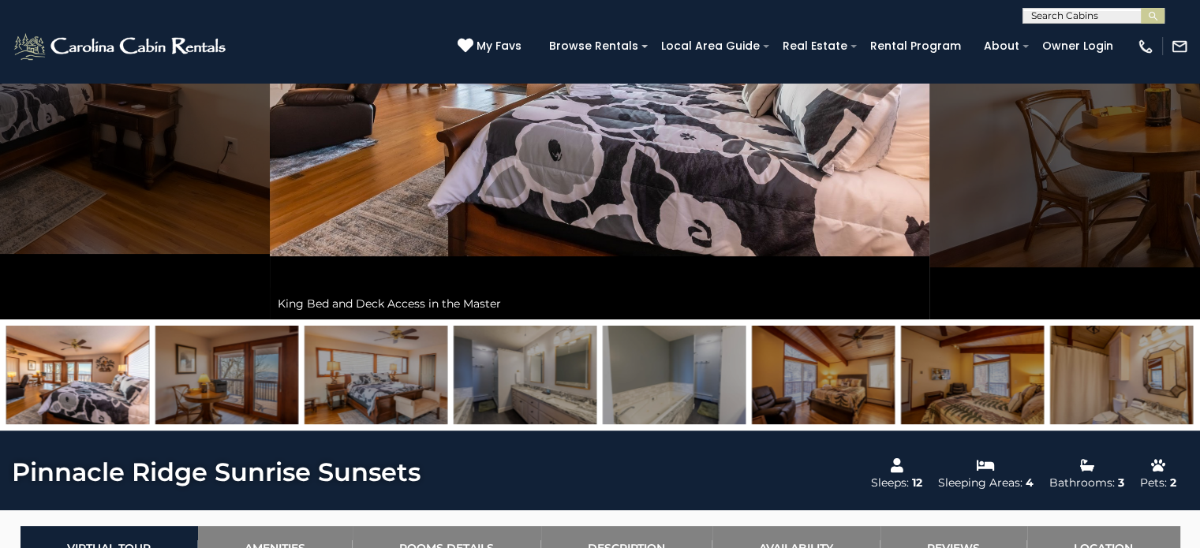
click at [855, 368] on img at bounding box center [823, 375] width 143 height 99
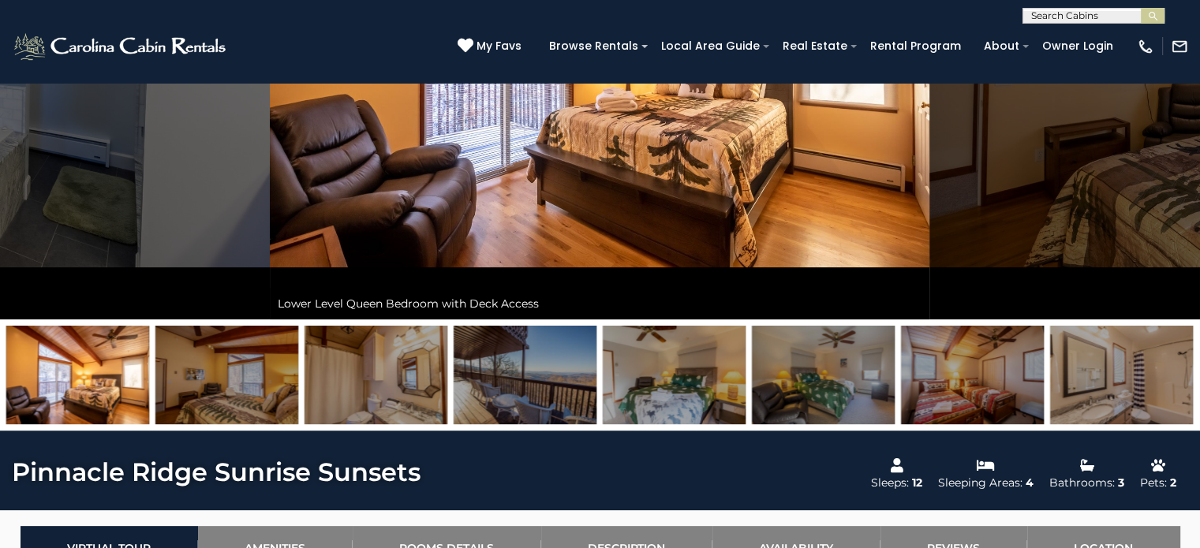
click at [984, 379] on img at bounding box center [972, 375] width 143 height 99
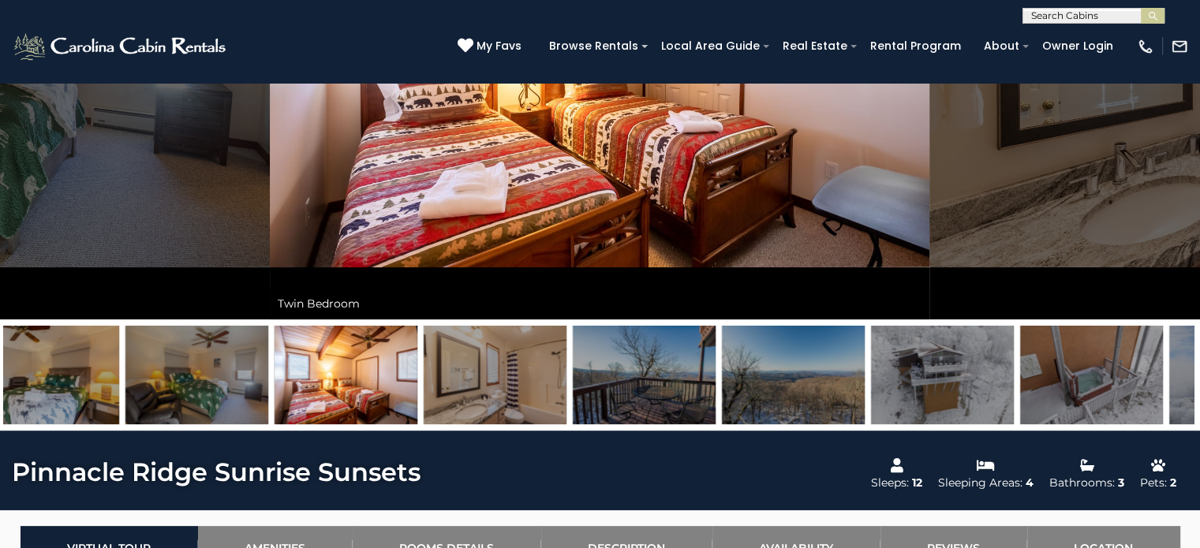
drag, startPoint x: 380, startPoint y: 366, endPoint x: 648, endPoint y: 372, distance: 268.3
click at [648, 372] on img at bounding box center [644, 375] width 143 height 99
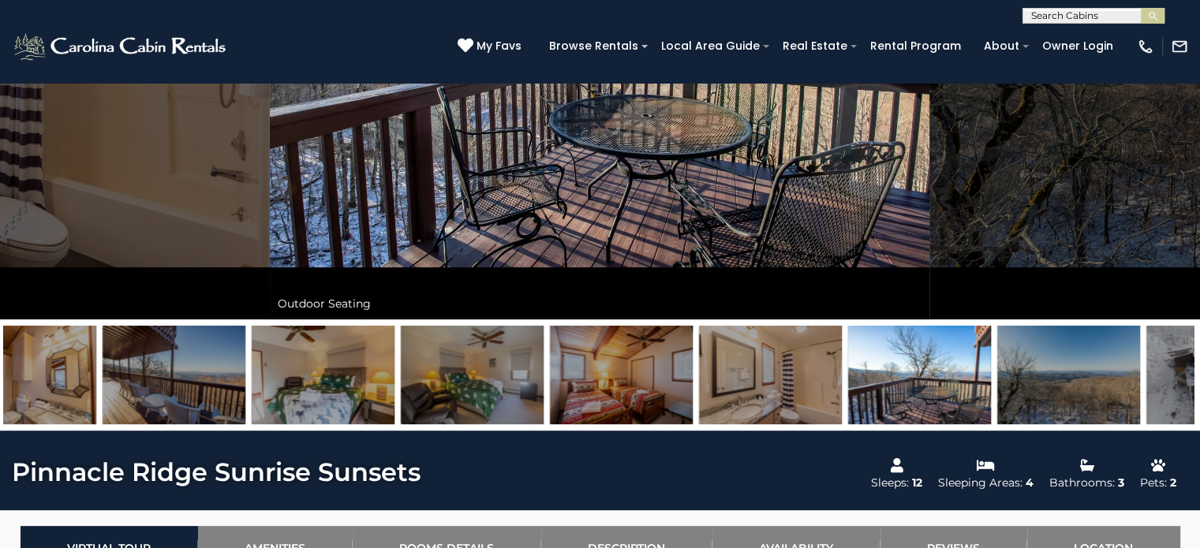
drag, startPoint x: 240, startPoint y: 338, endPoint x: 1081, endPoint y: 352, distance: 841.8
click at [1081, 352] on img at bounding box center [1068, 375] width 143 height 99
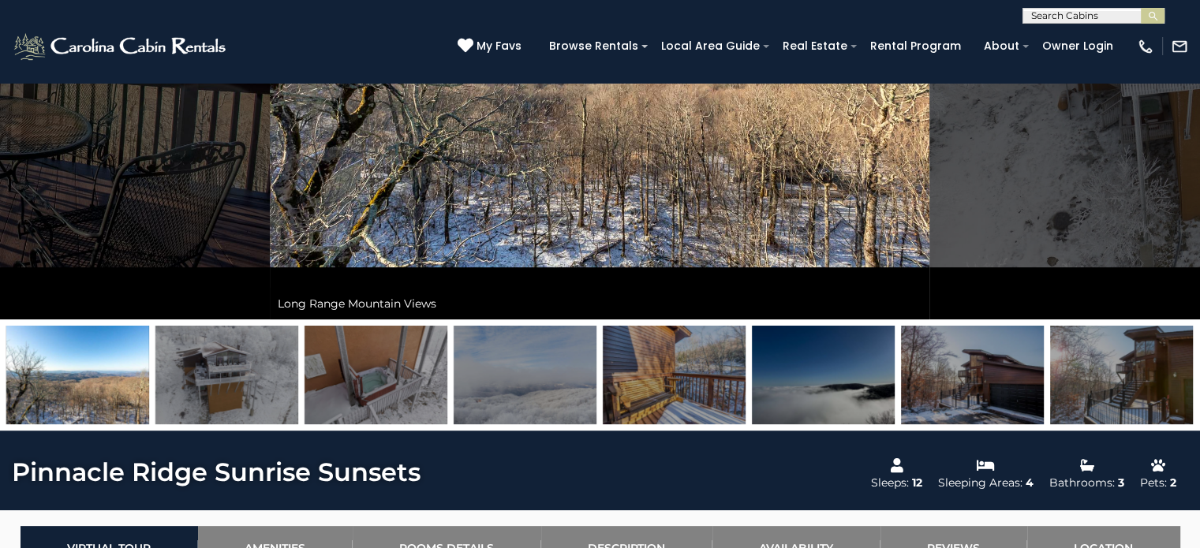
drag, startPoint x: 203, startPoint y: 185, endPoint x: 1086, endPoint y: 206, distance: 883.7
click at [930, 206] on div "Steps to the Split-Level Entrance" at bounding box center [600, 47] width 660 height 544
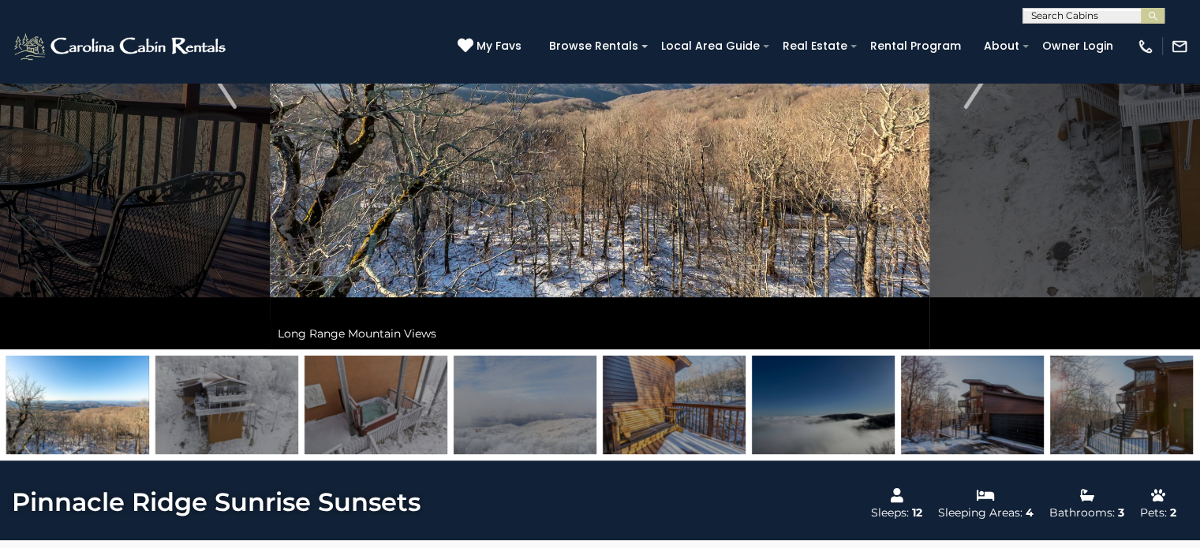
scroll to position [0, 0]
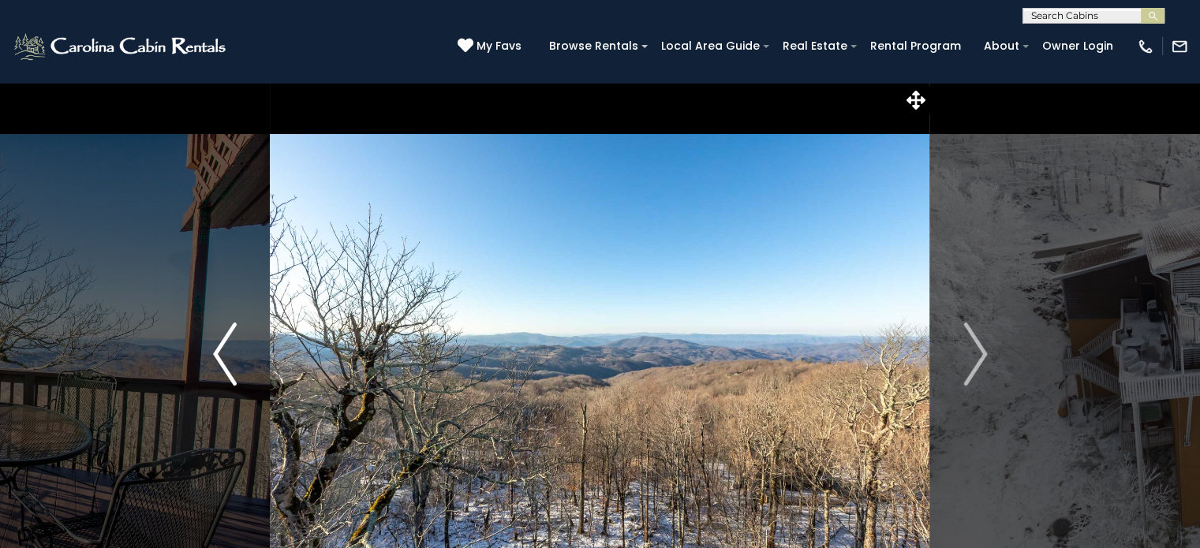
click at [211, 356] on button "Previous" at bounding box center [225, 354] width 91 height 544
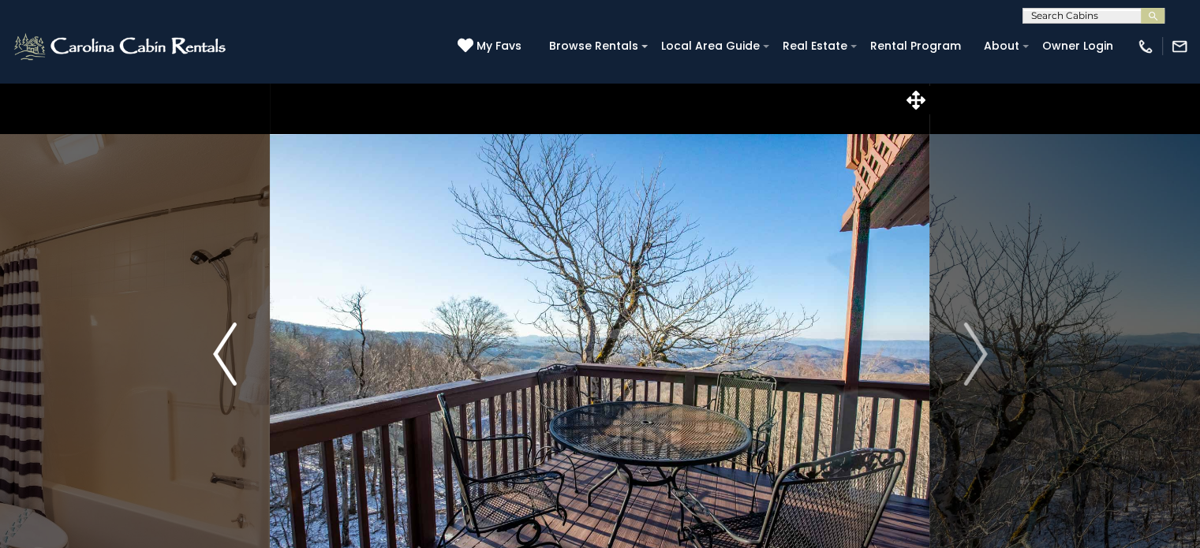
click at [211, 355] on button "Previous" at bounding box center [225, 354] width 91 height 544
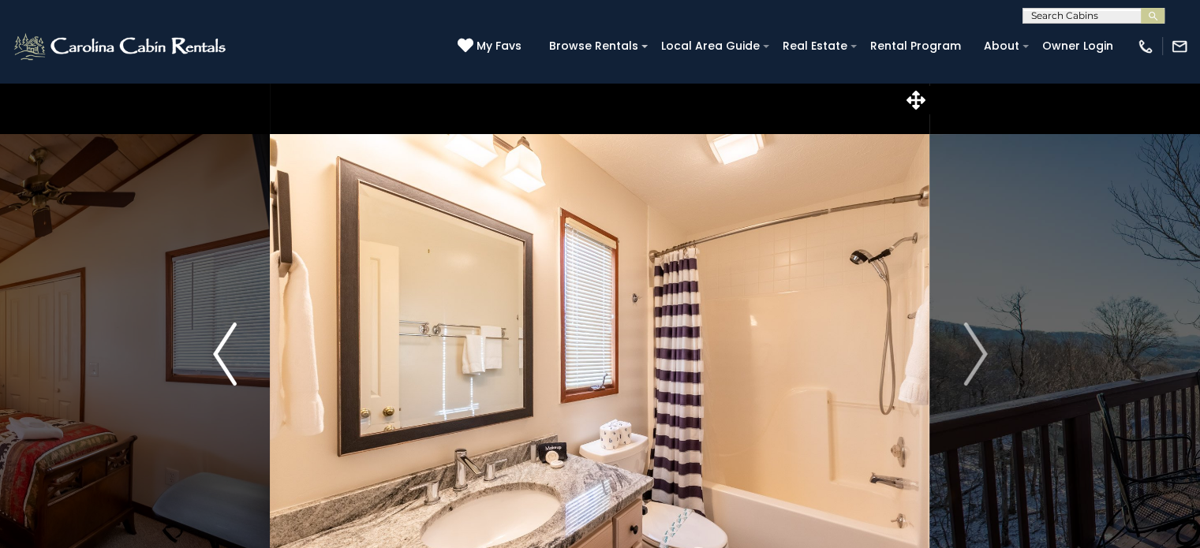
click at [215, 353] on img "Previous" at bounding box center [225, 354] width 24 height 63
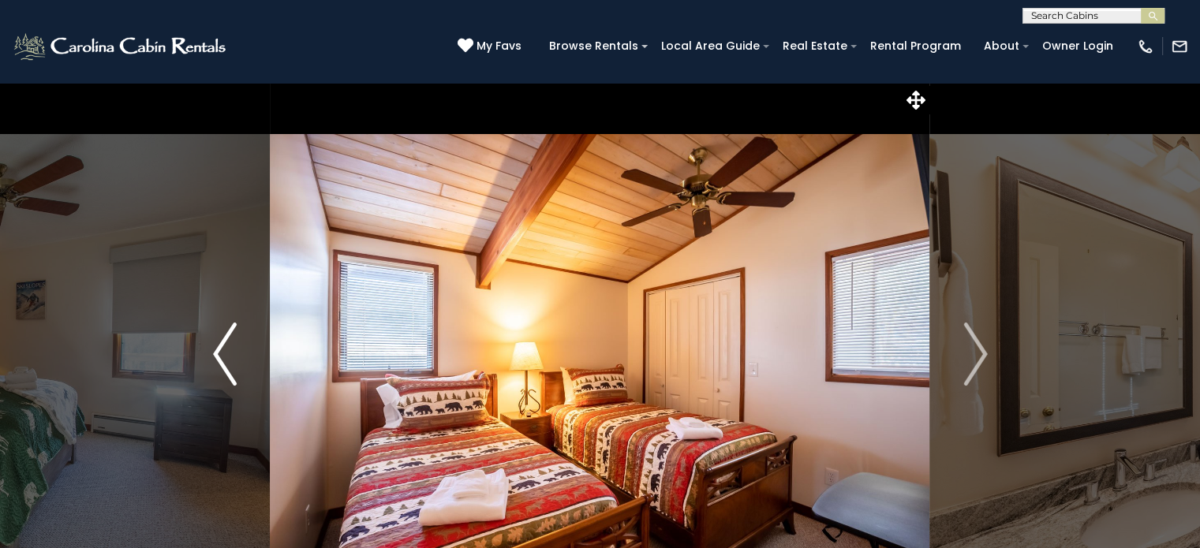
click at [219, 351] on img "Previous" at bounding box center [225, 354] width 24 height 63
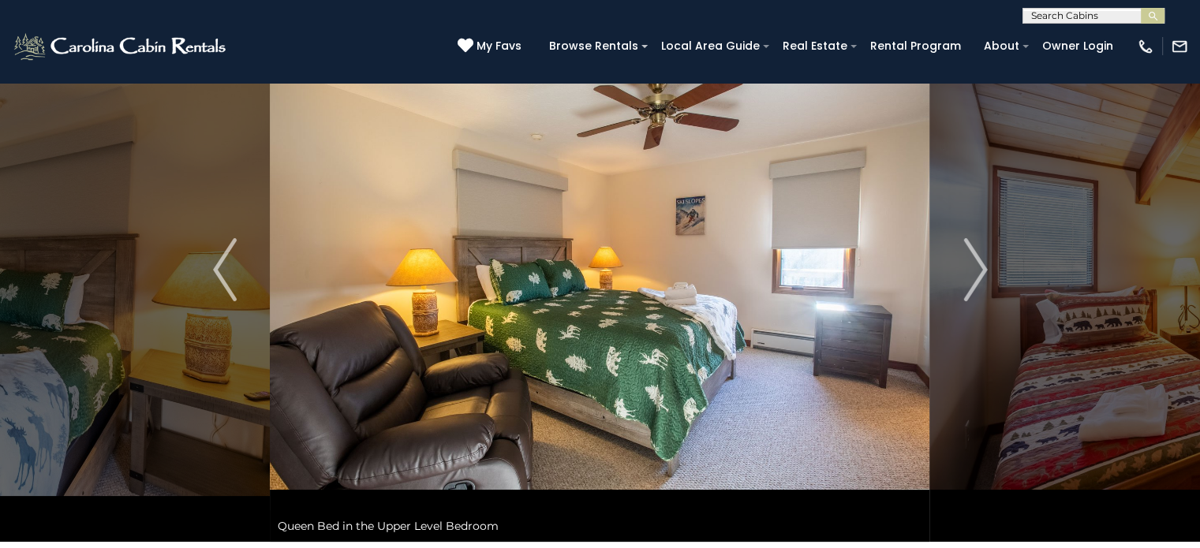
scroll to position [158, 0]
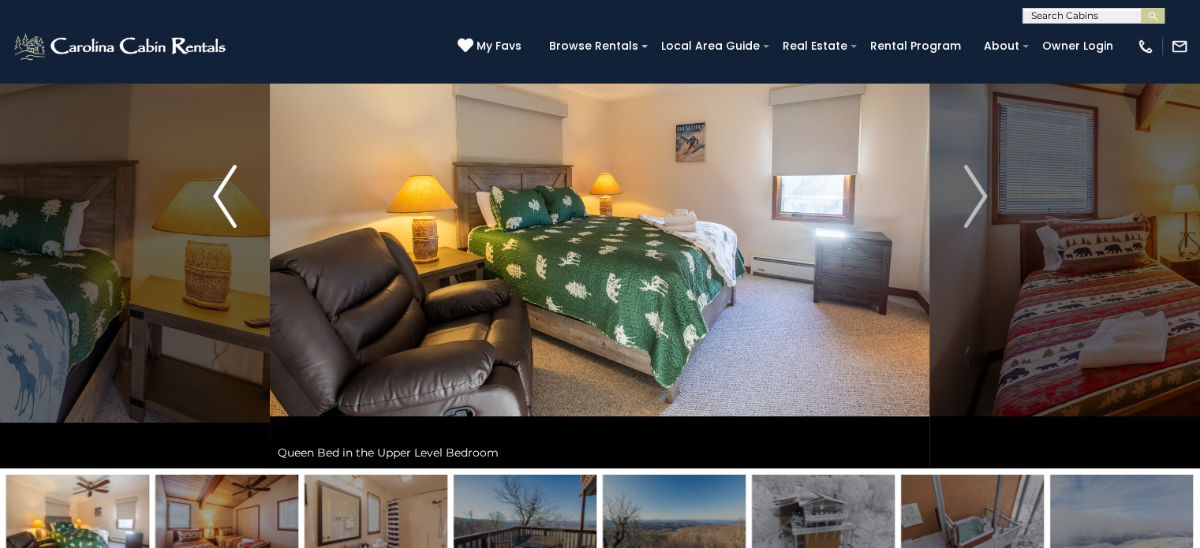
click at [226, 222] on img "Previous" at bounding box center [225, 196] width 24 height 63
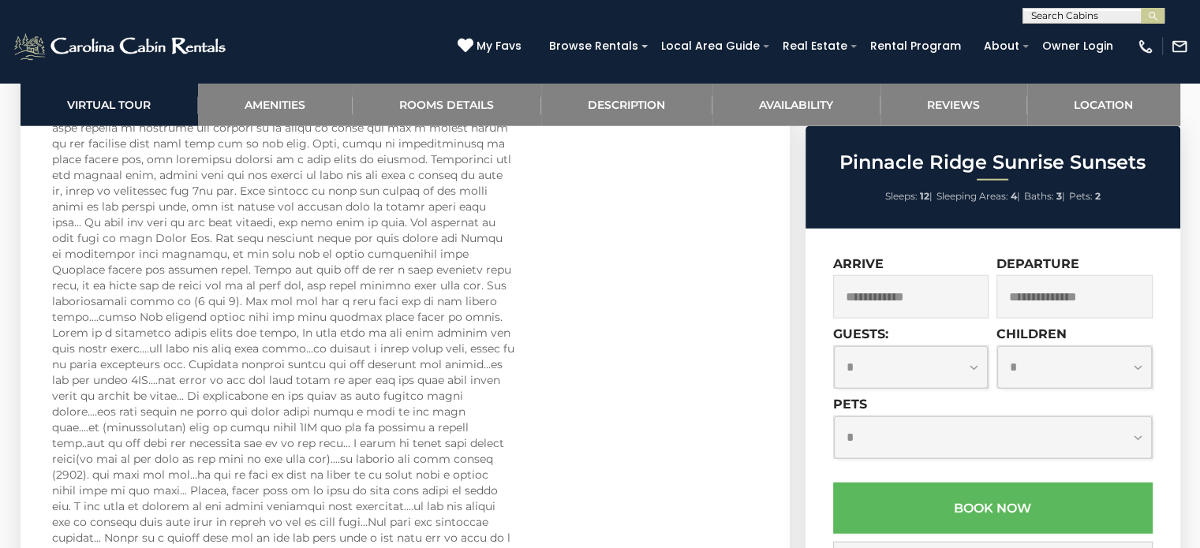
scroll to position [3786, 0]
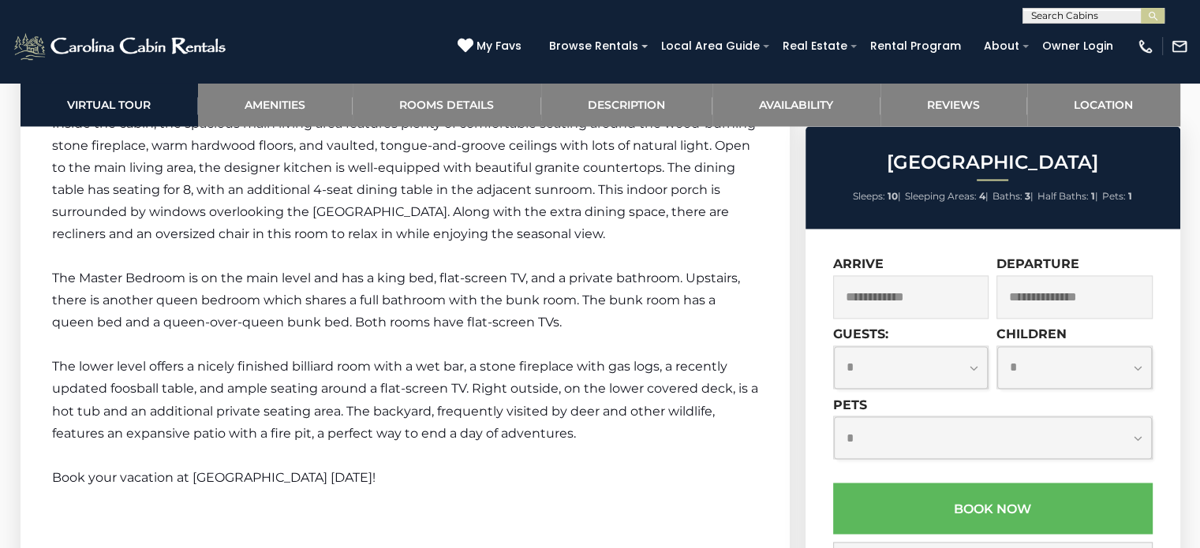
scroll to position [2603, 0]
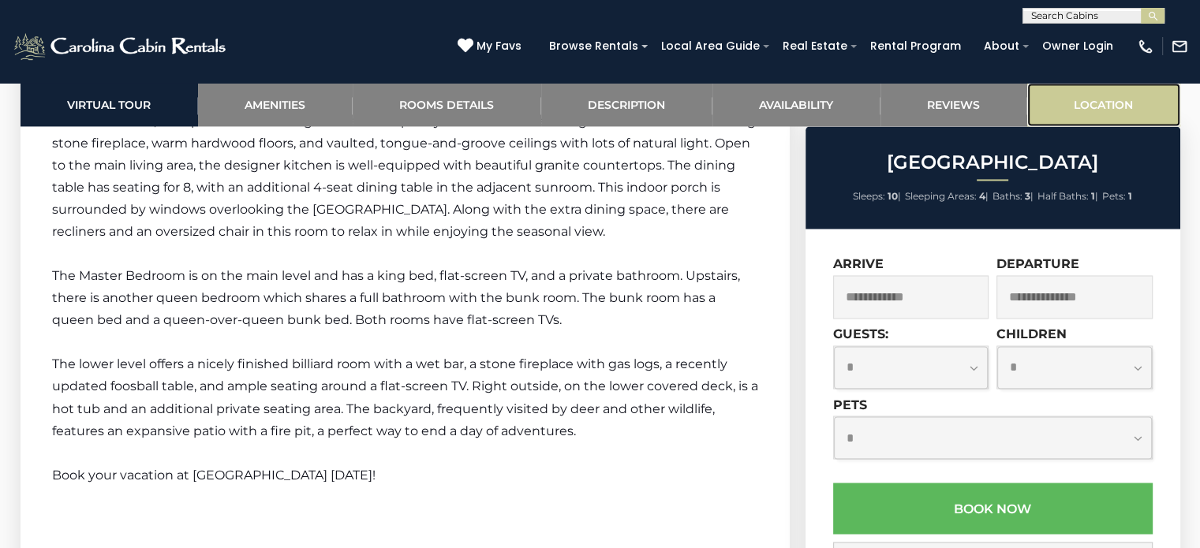
click at [1111, 106] on link "Location" at bounding box center [1103, 104] width 153 height 43
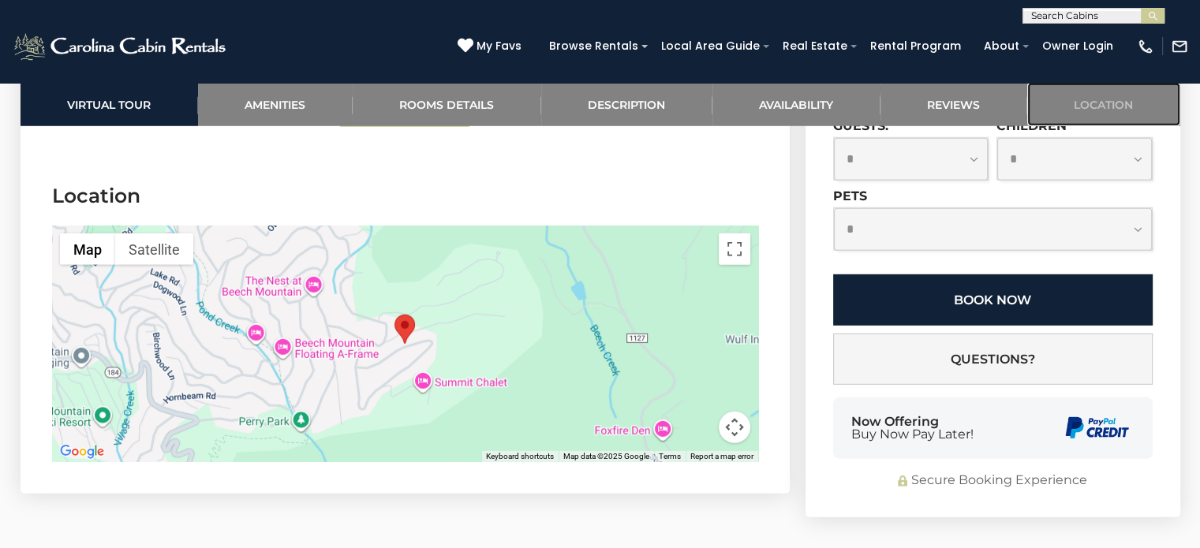
scroll to position [4537, 0]
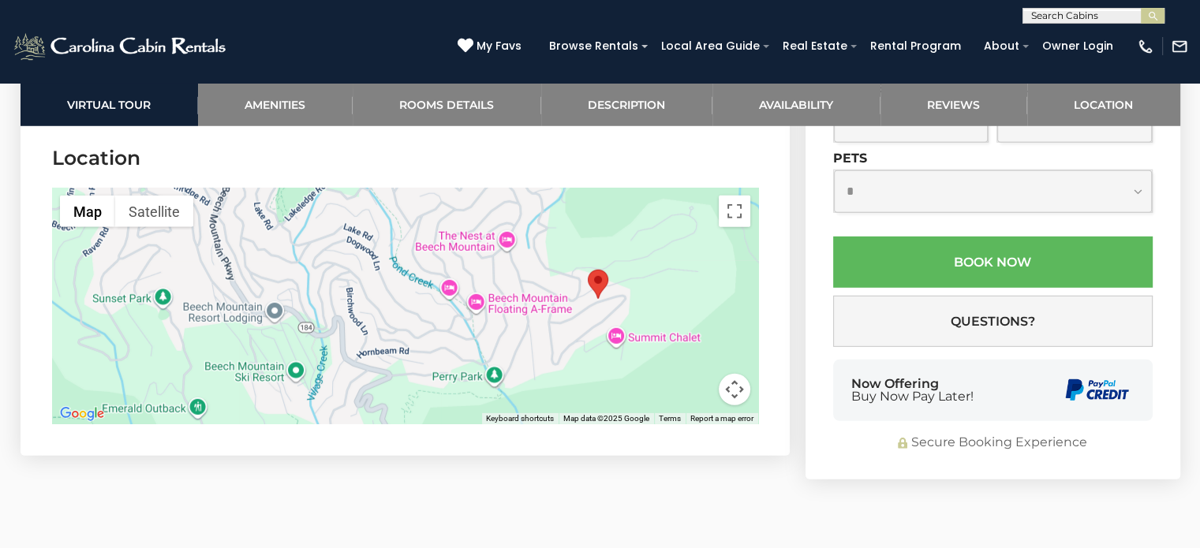
drag, startPoint x: 327, startPoint y: 298, endPoint x: 522, endPoint y: 292, distance: 194.9
click at [522, 292] on div at bounding box center [405, 306] width 706 height 237
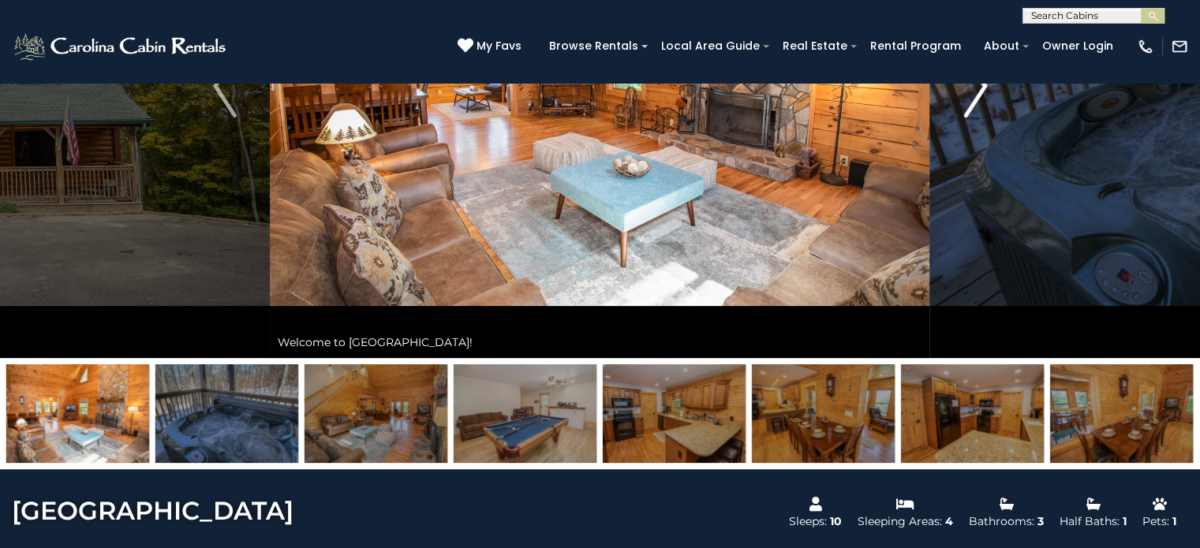
scroll to position [199, 0]
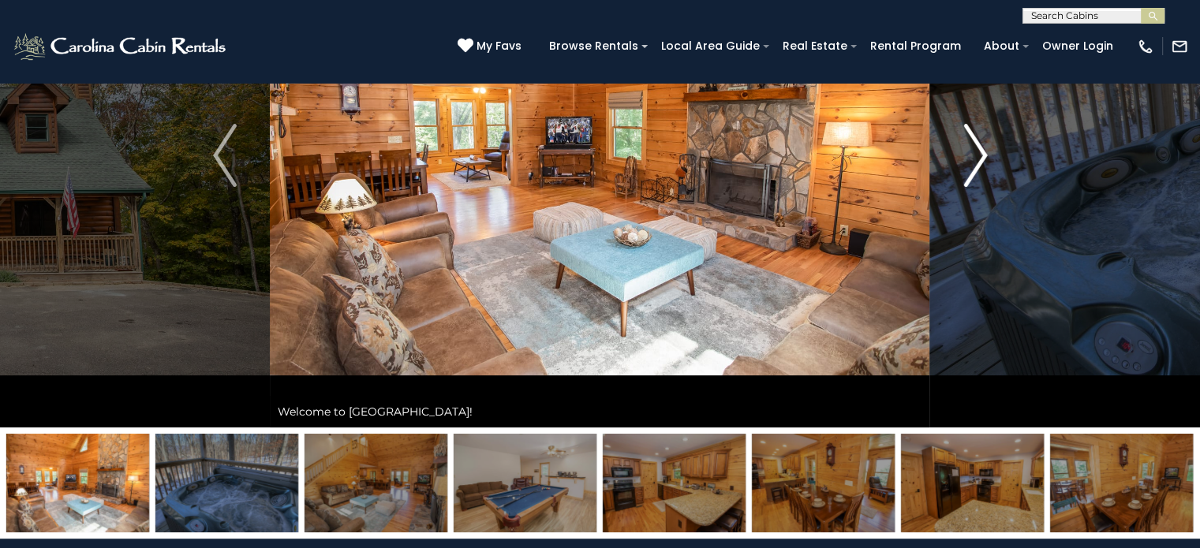
click at [969, 174] on img "Next" at bounding box center [975, 155] width 24 height 63
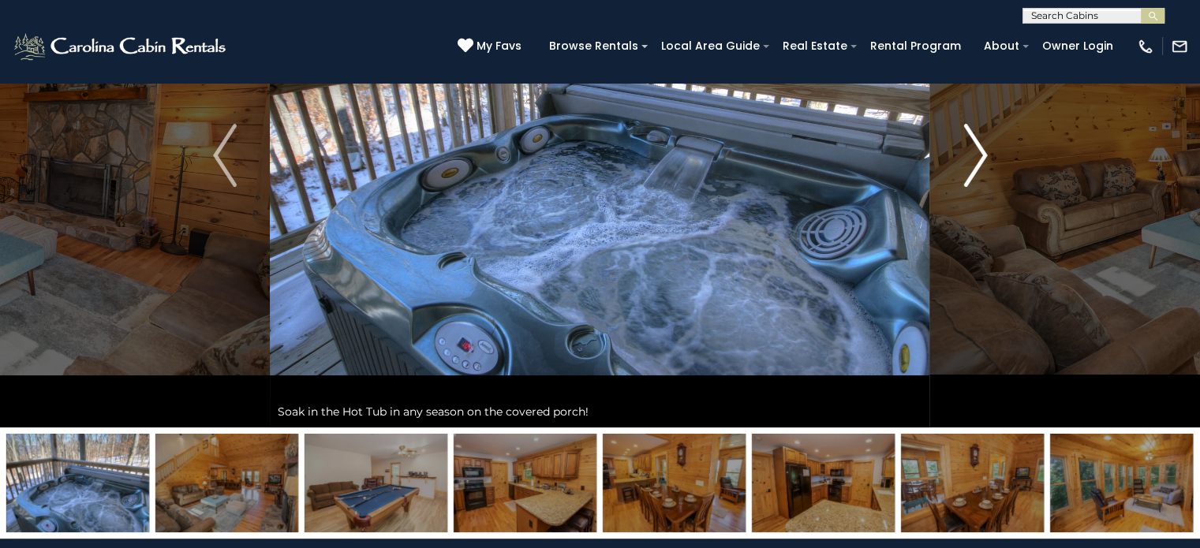
click at [969, 174] on img "Next" at bounding box center [975, 155] width 24 height 63
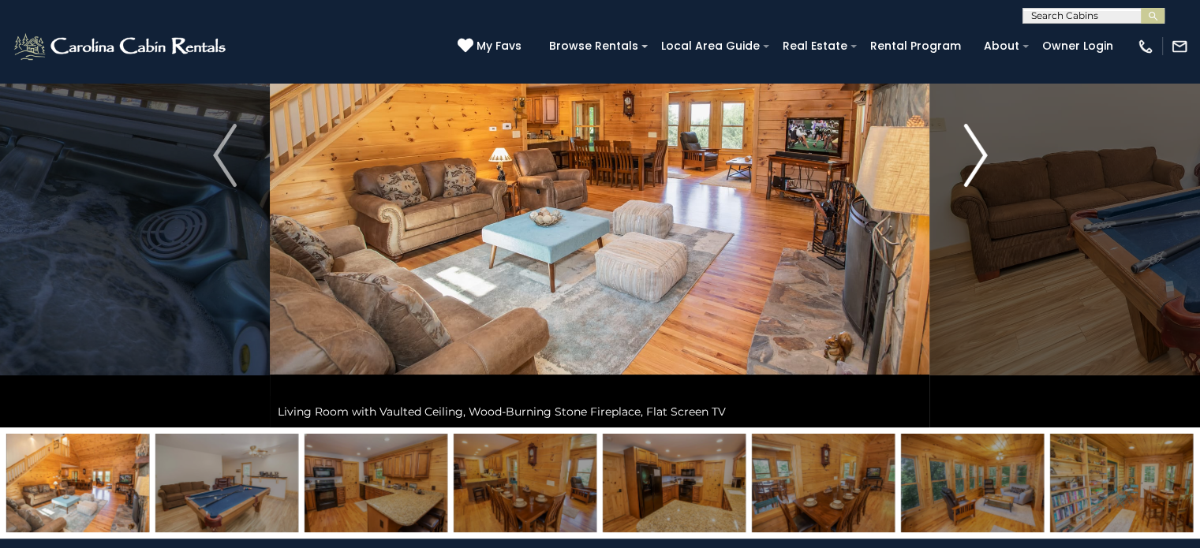
click at [969, 174] on img "Next" at bounding box center [975, 155] width 24 height 63
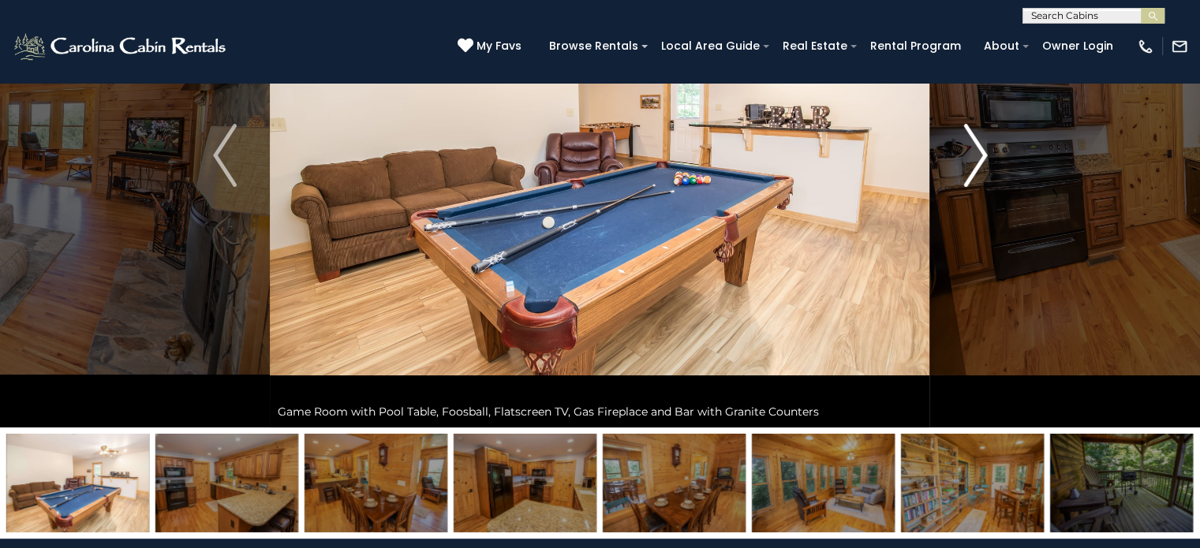
click at [969, 174] on img "Next" at bounding box center [975, 155] width 24 height 63
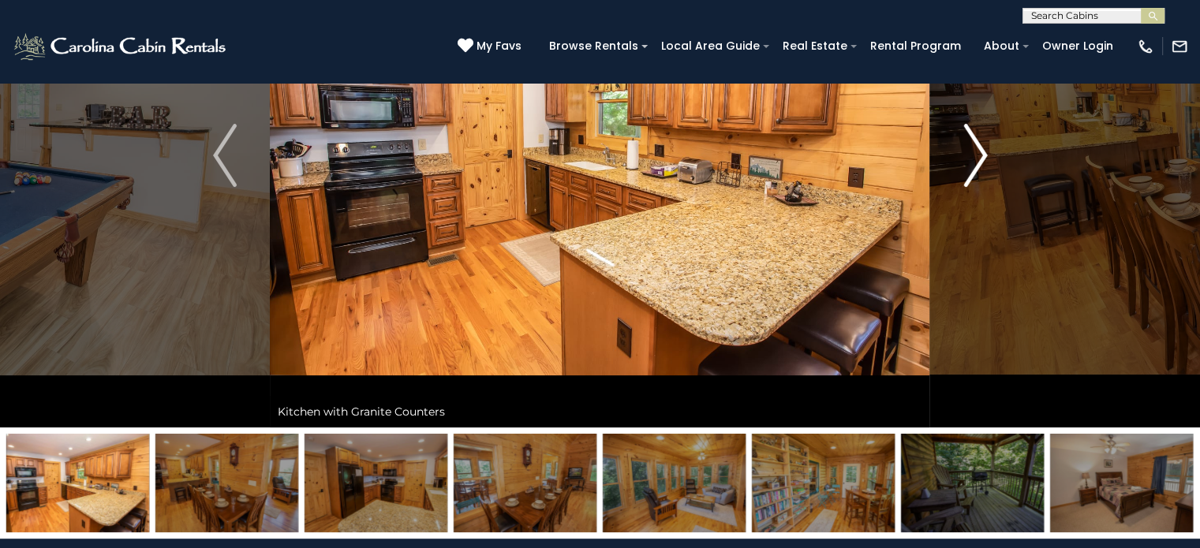
click at [969, 174] on img "Next" at bounding box center [975, 155] width 24 height 63
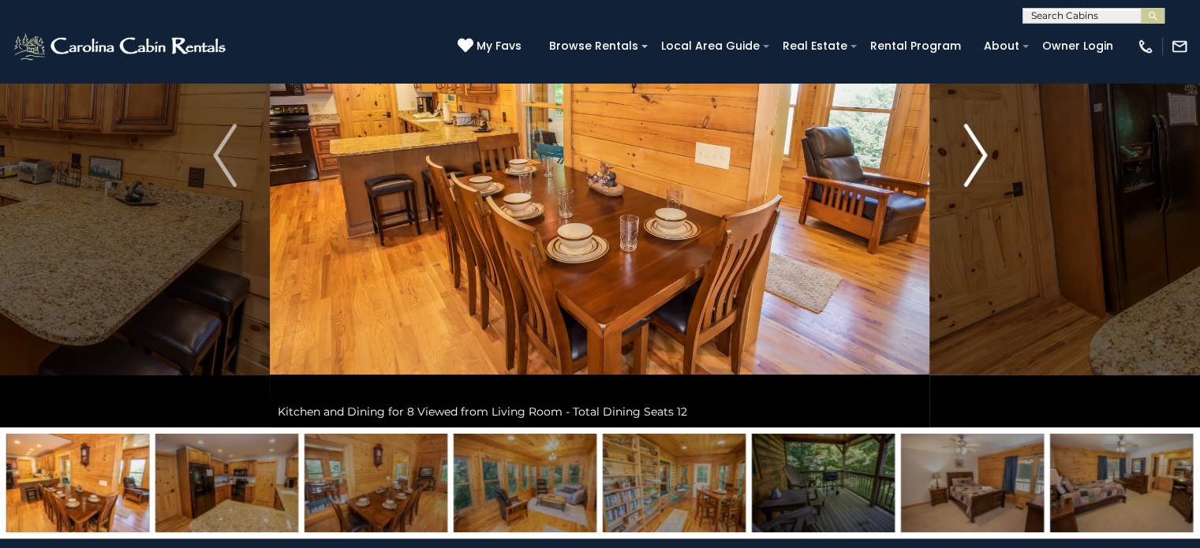
click at [969, 174] on img "Next" at bounding box center [975, 155] width 24 height 63
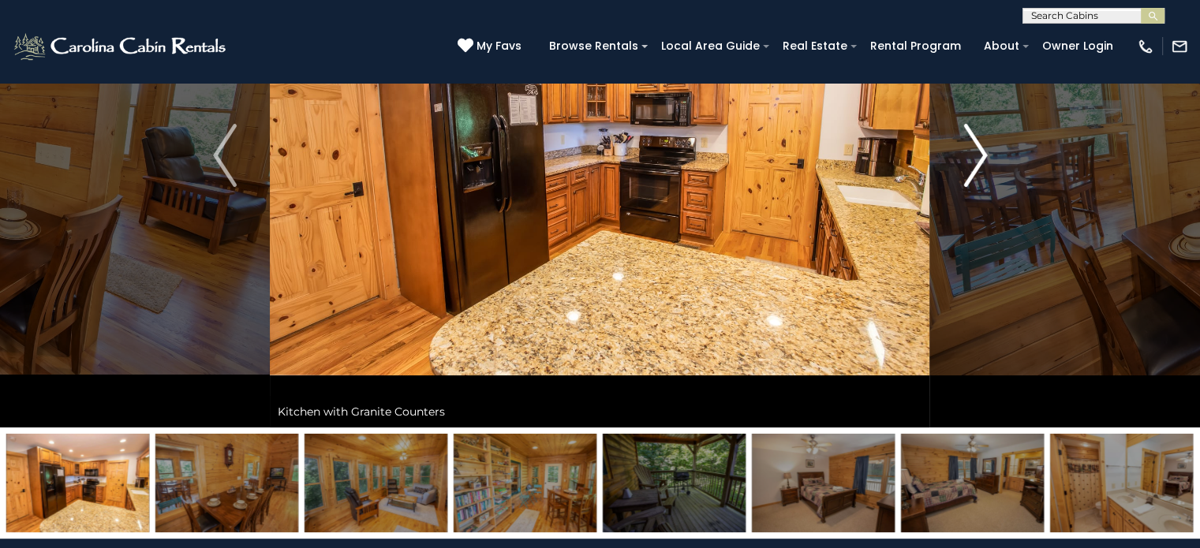
click at [969, 174] on img "Next" at bounding box center [975, 155] width 24 height 63
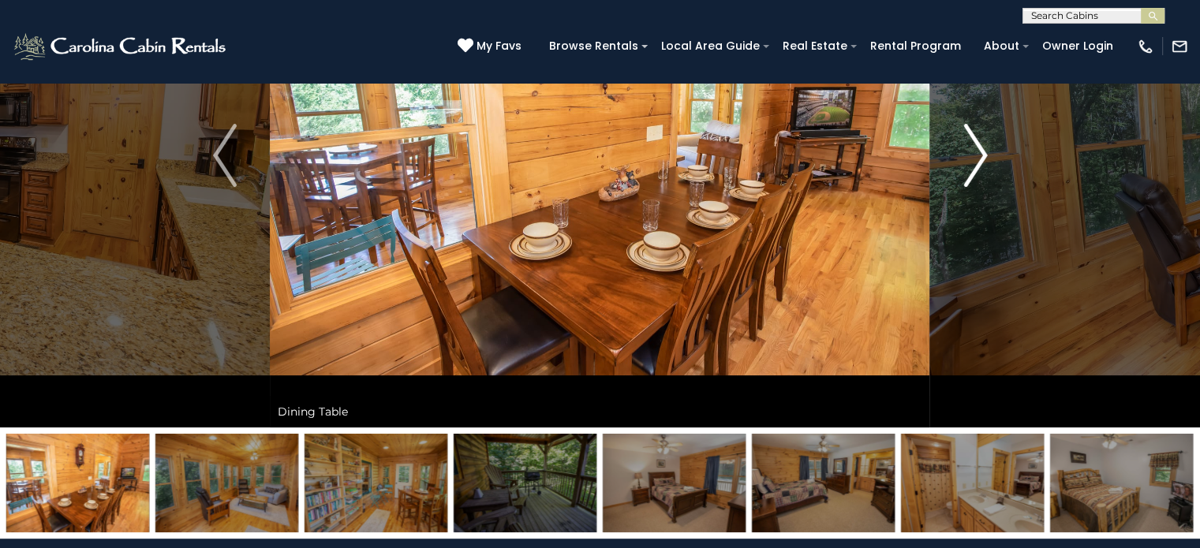
click at [969, 174] on img "Next" at bounding box center [975, 155] width 24 height 63
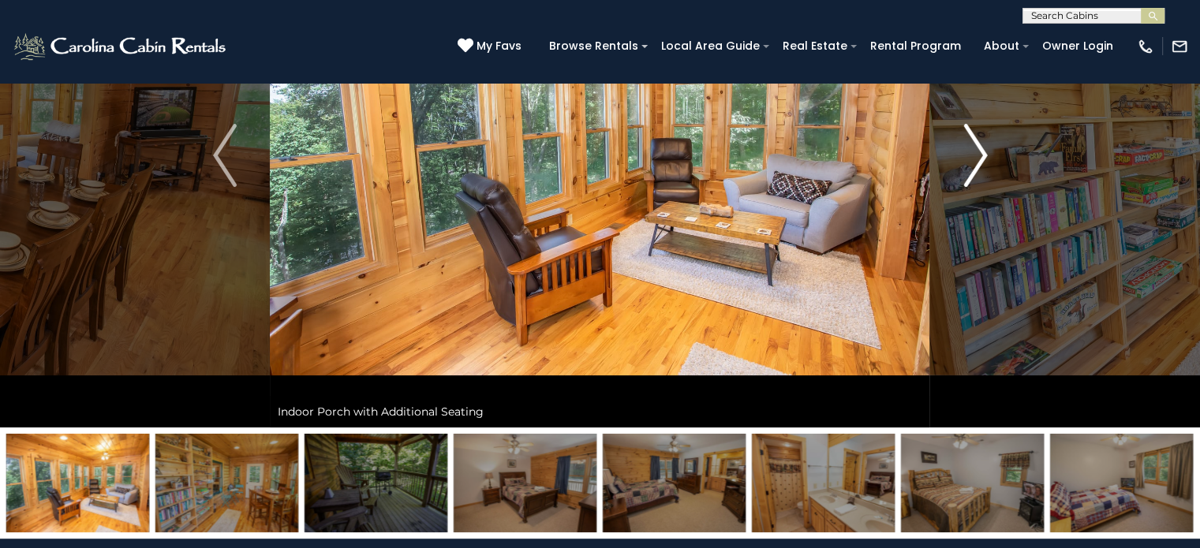
click at [969, 174] on img "Next" at bounding box center [975, 155] width 24 height 63
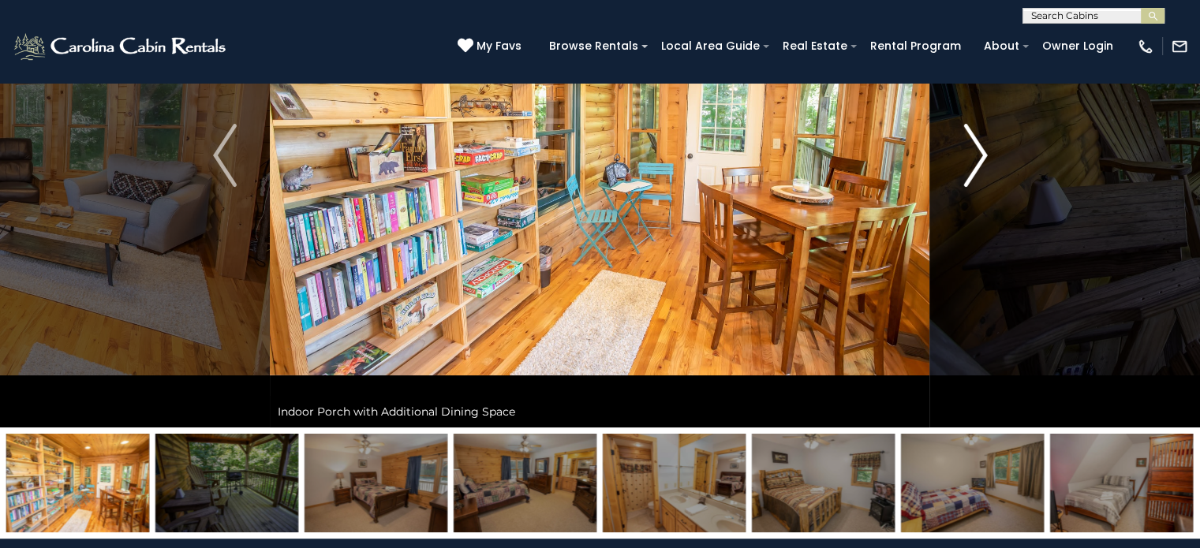
click at [969, 174] on img "Next" at bounding box center [975, 155] width 24 height 63
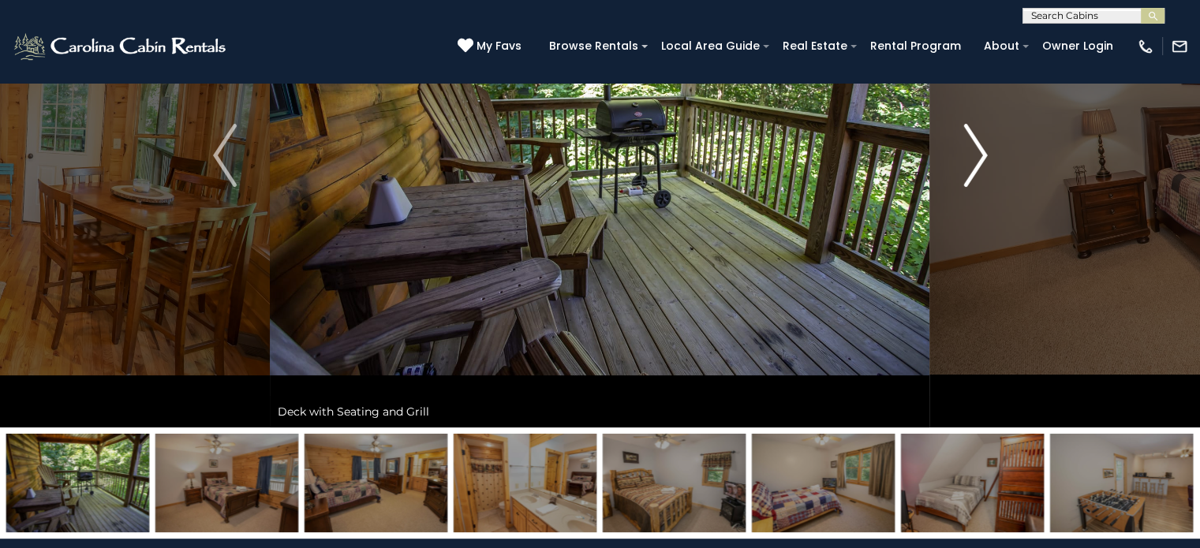
click at [969, 174] on img "Next" at bounding box center [975, 155] width 24 height 63
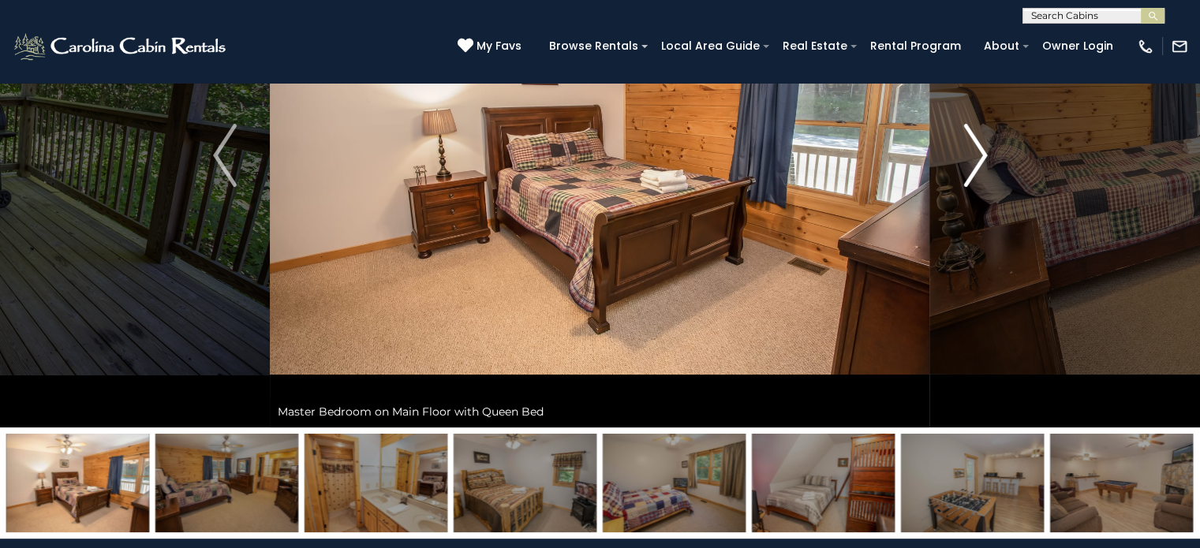
click at [969, 174] on img "Next" at bounding box center [975, 155] width 24 height 63
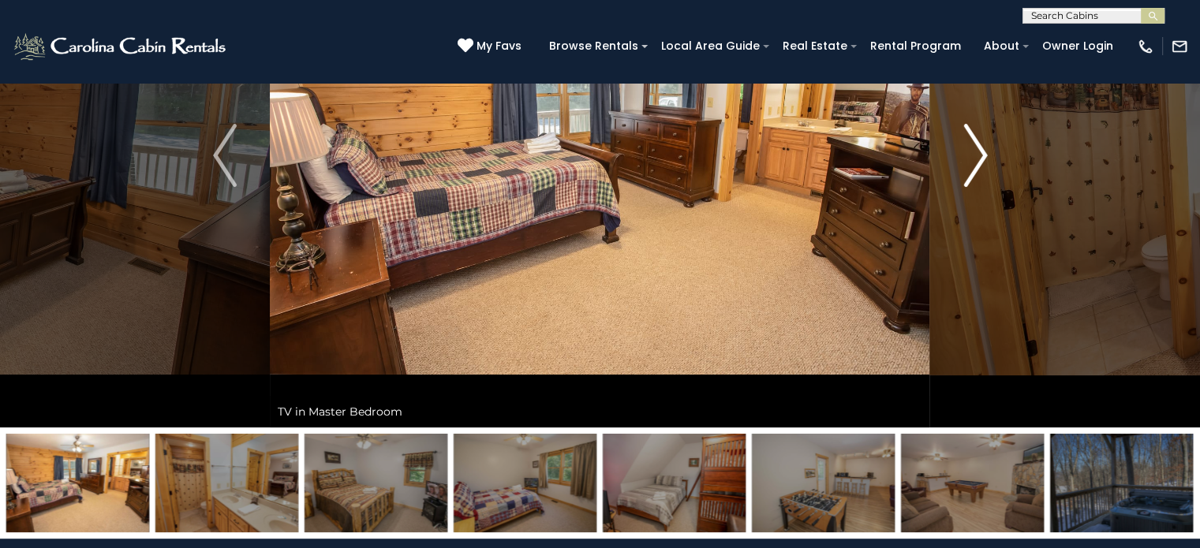
click at [969, 174] on img "Next" at bounding box center [975, 155] width 24 height 63
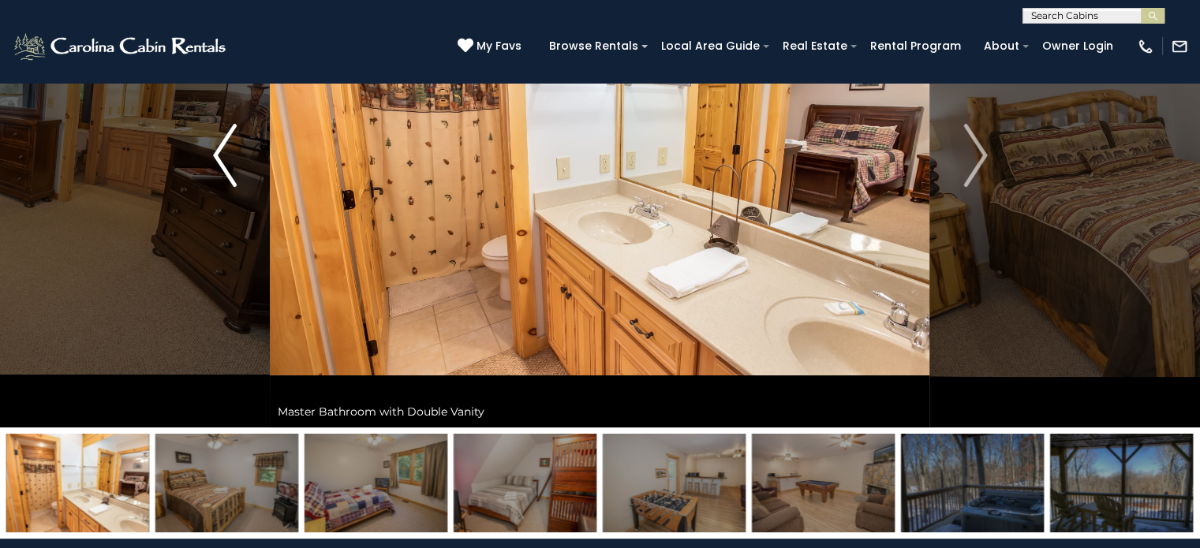
click at [239, 185] on button "Previous" at bounding box center [225, 155] width 91 height 544
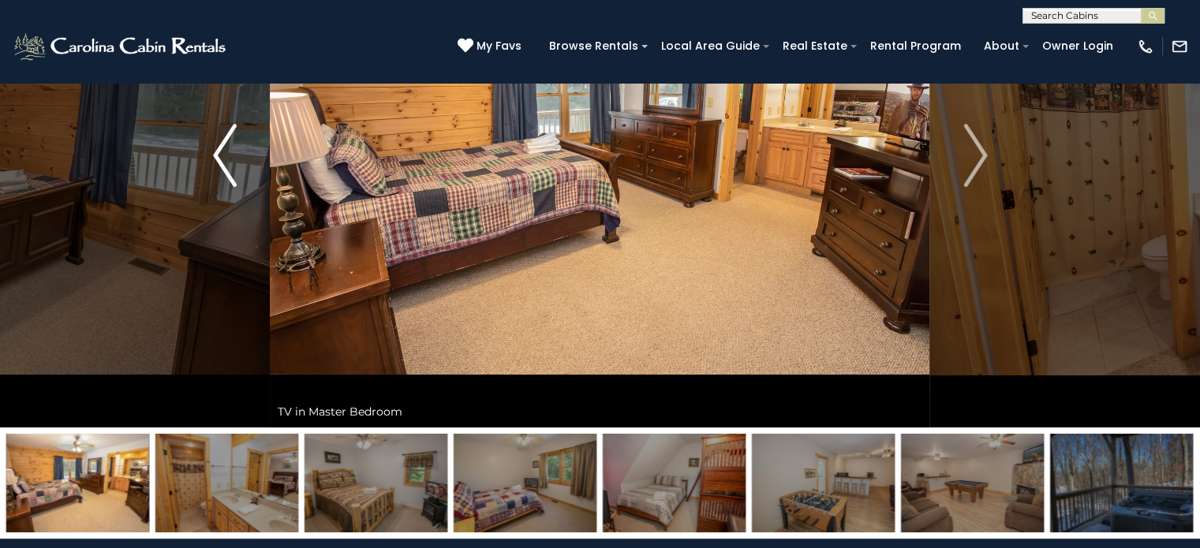
click at [239, 185] on button "Previous" at bounding box center [225, 155] width 91 height 544
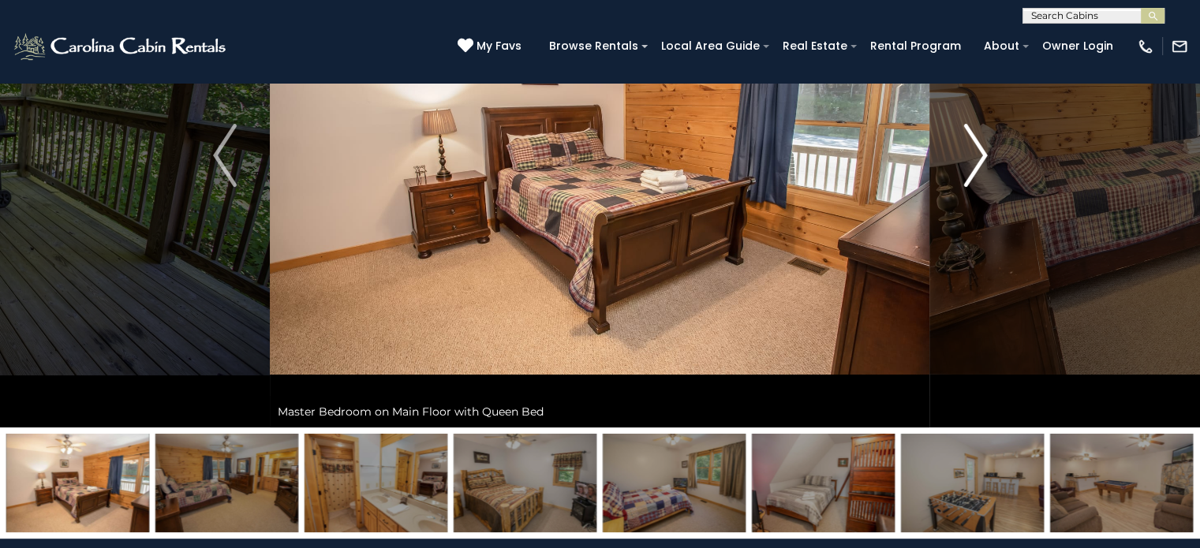
click at [966, 166] on img "Next" at bounding box center [975, 155] width 24 height 63
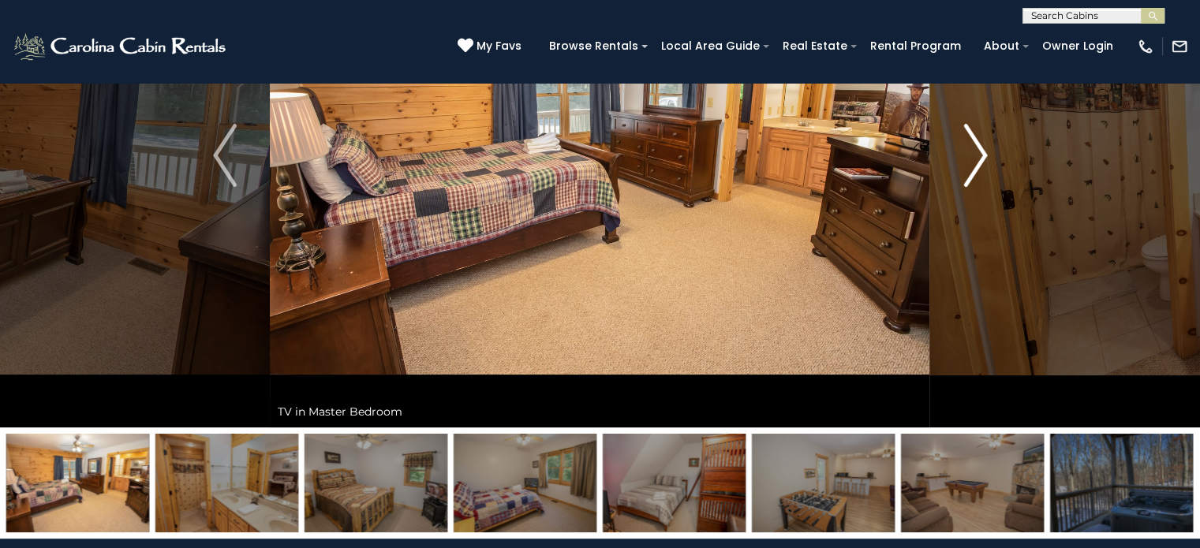
click at [966, 166] on img "Next" at bounding box center [975, 155] width 24 height 63
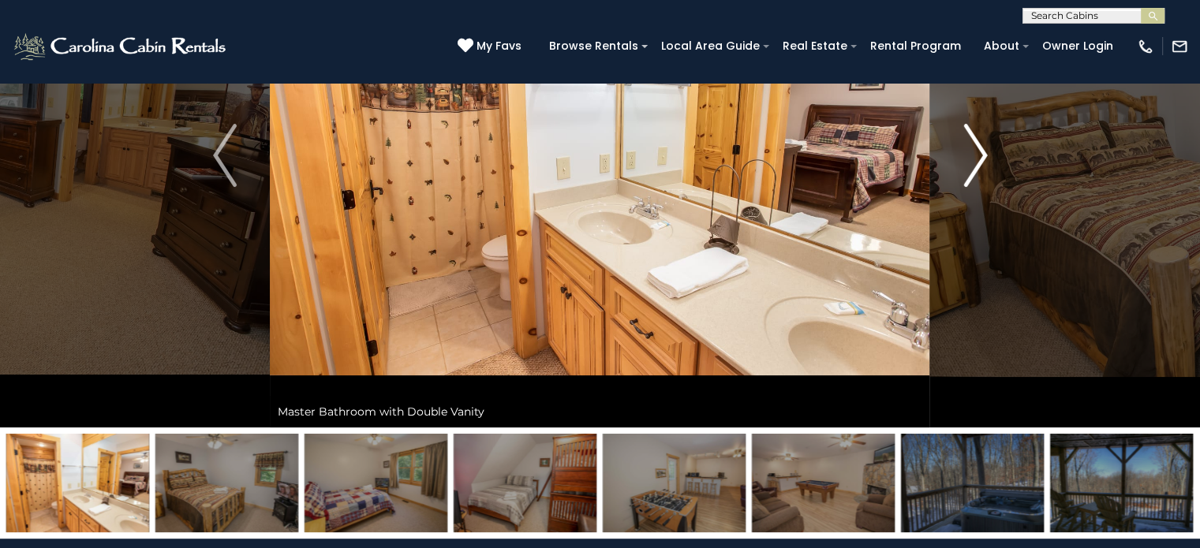
click at [966, 166] on img "Next" at bounding box center [975, 155] width 24 height 63
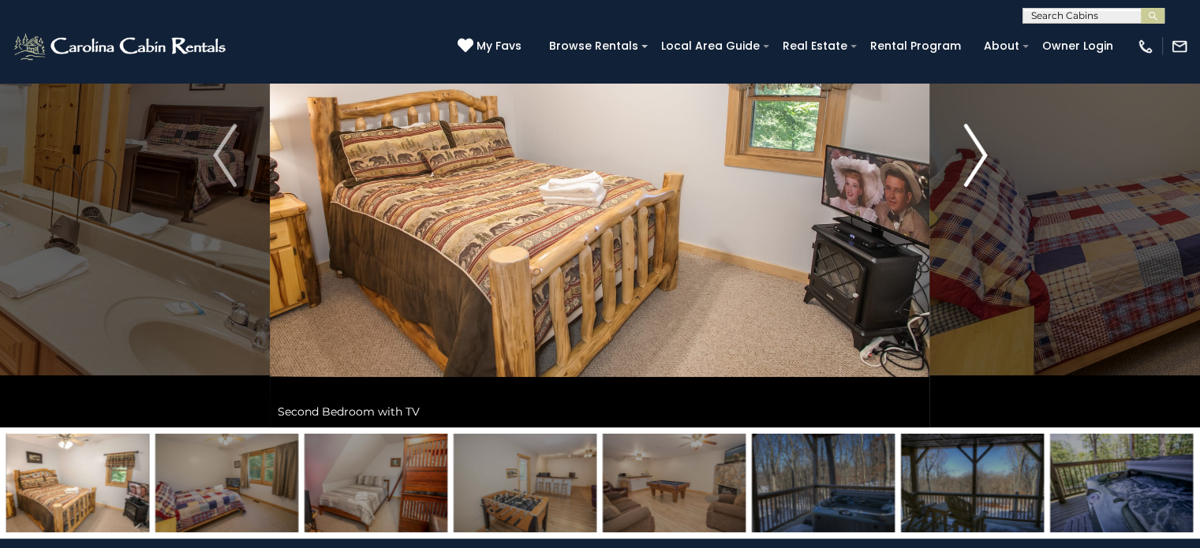
click at [966, 166] on img "Next" at bounding box center [975, 155] width 24 height 63
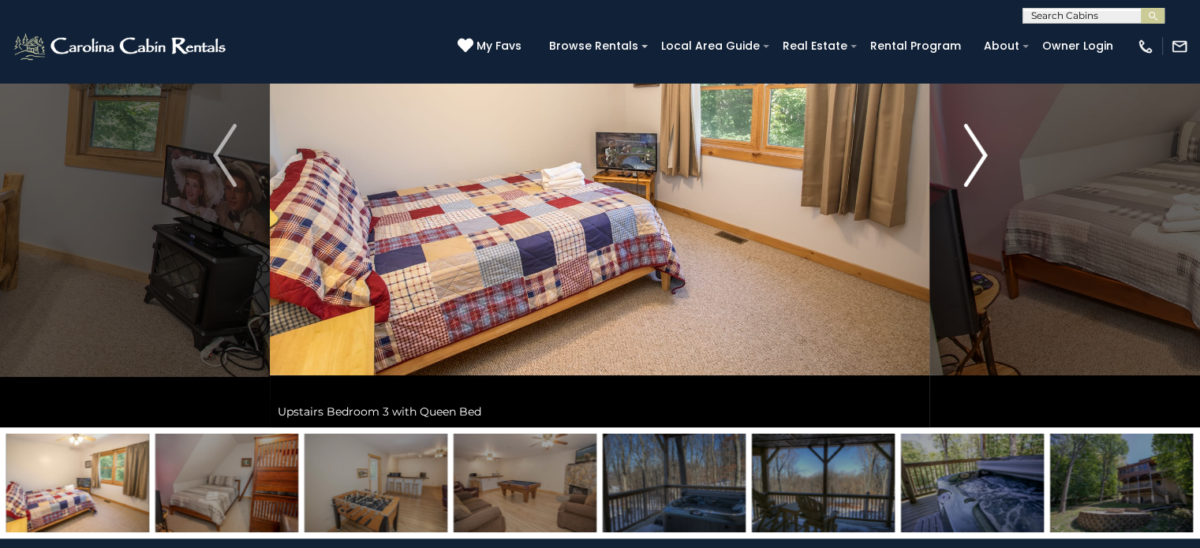
click at [966, 166] on img "Next" at bounding box center [975, 155] width 24 height 63
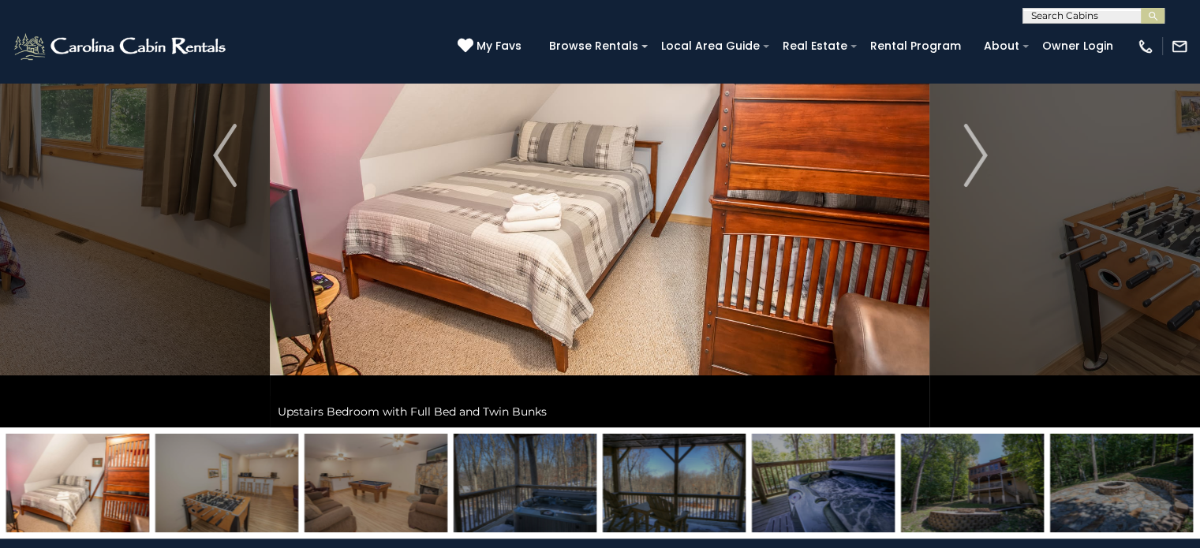
click at [260, 492] on img at bounding box center [226, 483] width 143 height 99
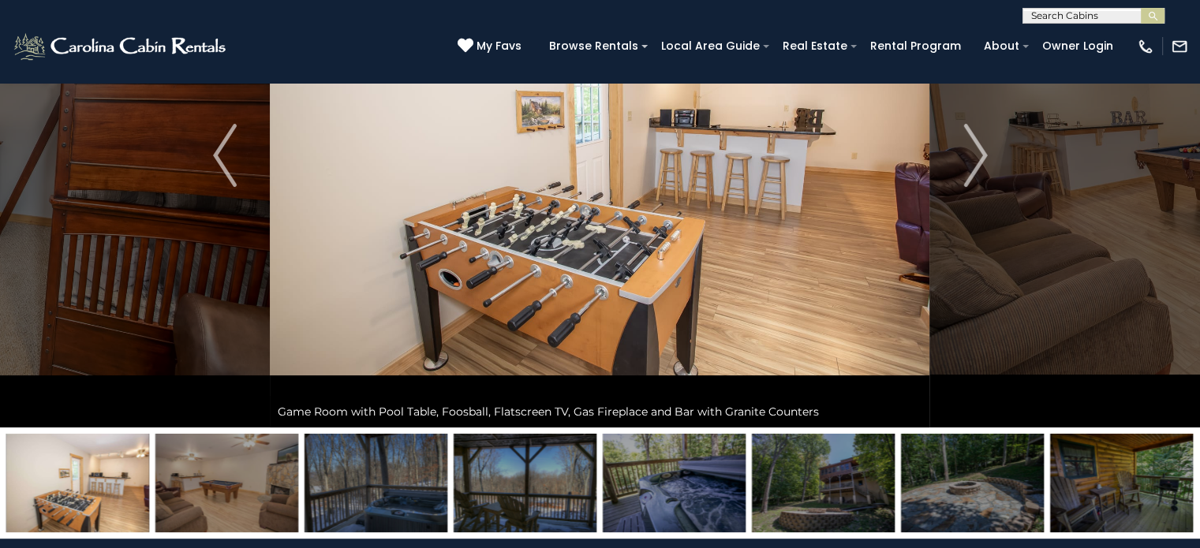
click at [271, 501] on img at bounding box center [226, 483] width 143 height 99
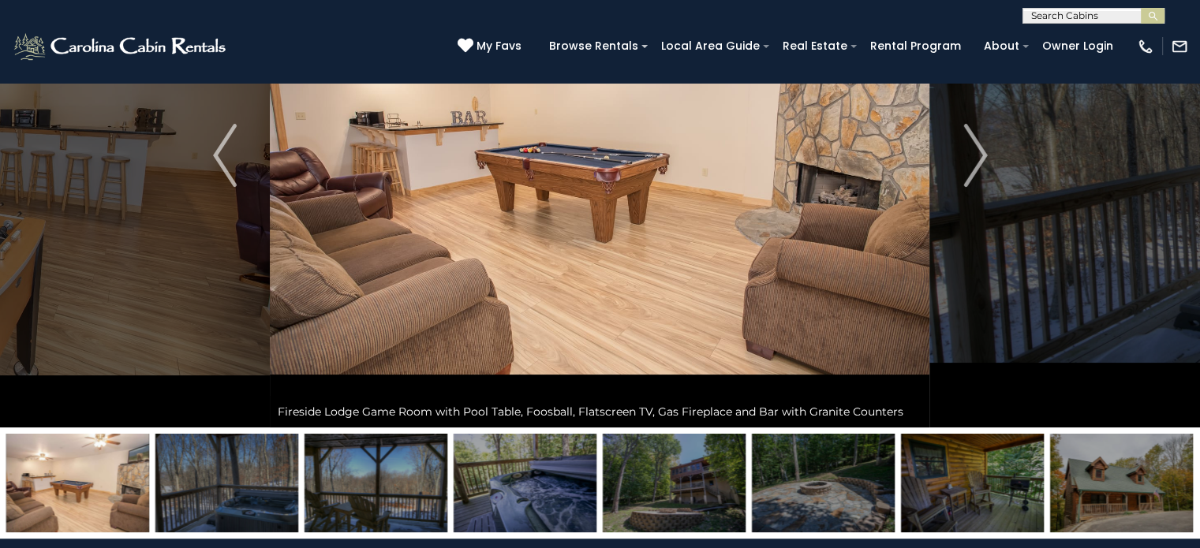
click at [263, 511] on img at bounding box center [226, 483] width 143 height 99
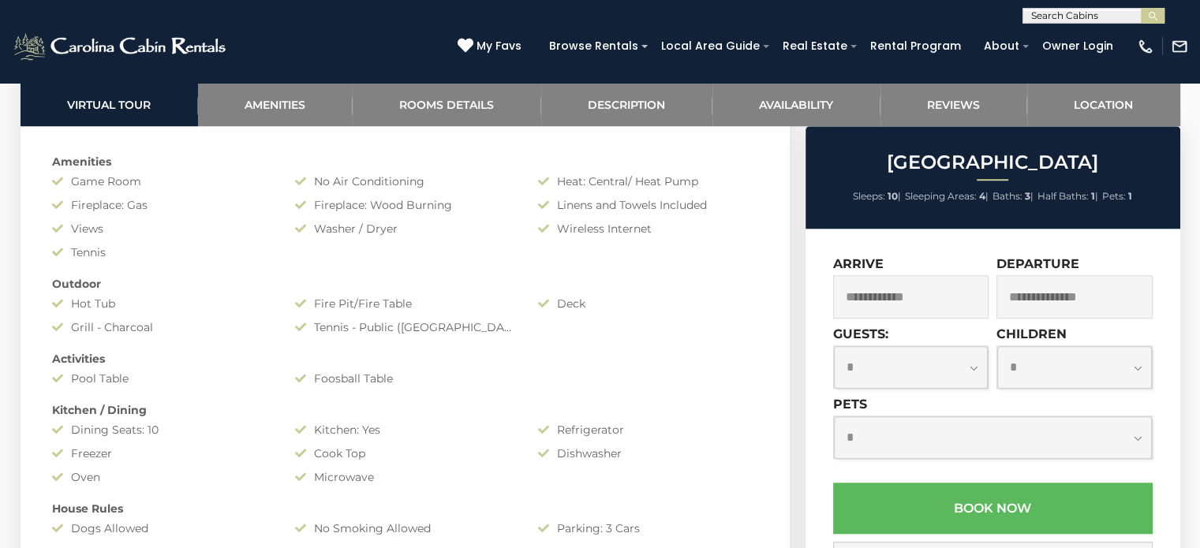
scroll to position [1303, 0]
